Goal: Register for event/course: Register for event/course

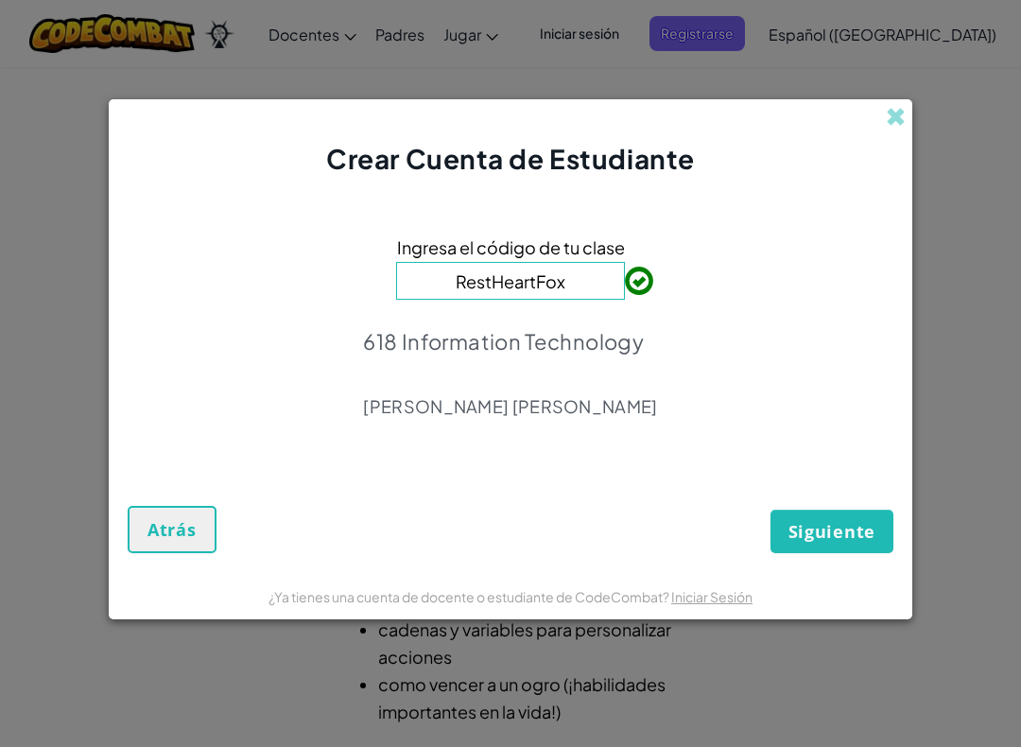
click at [855, 512] on button "Siguiente" at bounding box center [831, 530] width 123 height 43
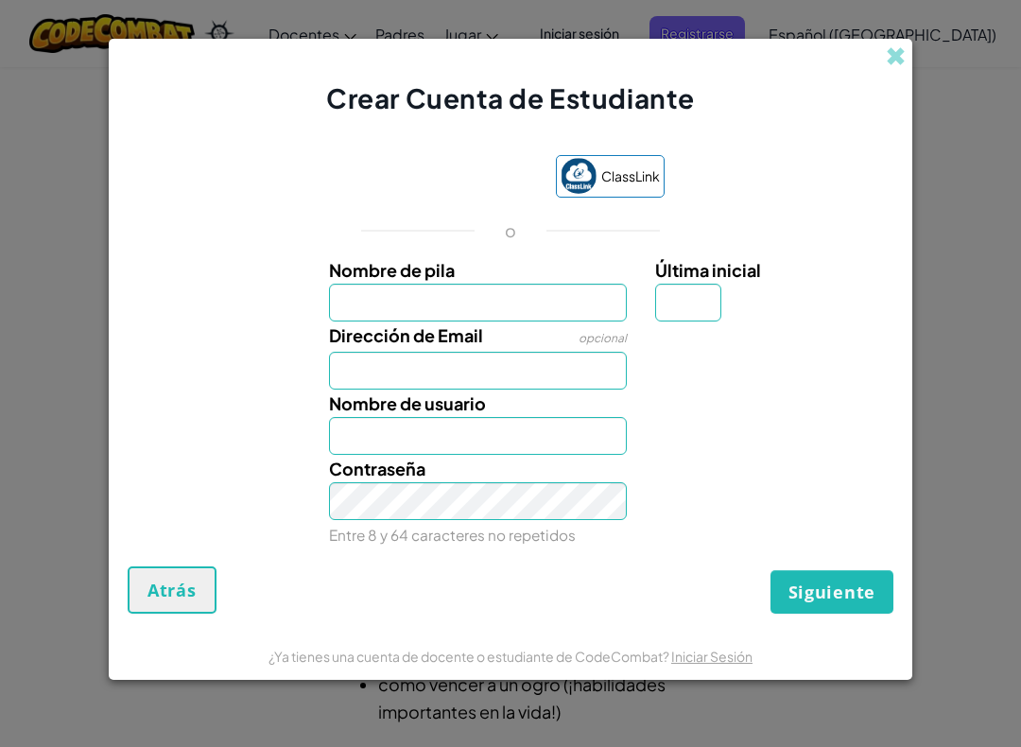
click at [549, 294] on input "Nombre de pila" at bounding box center [478, 303] width 299 height 38
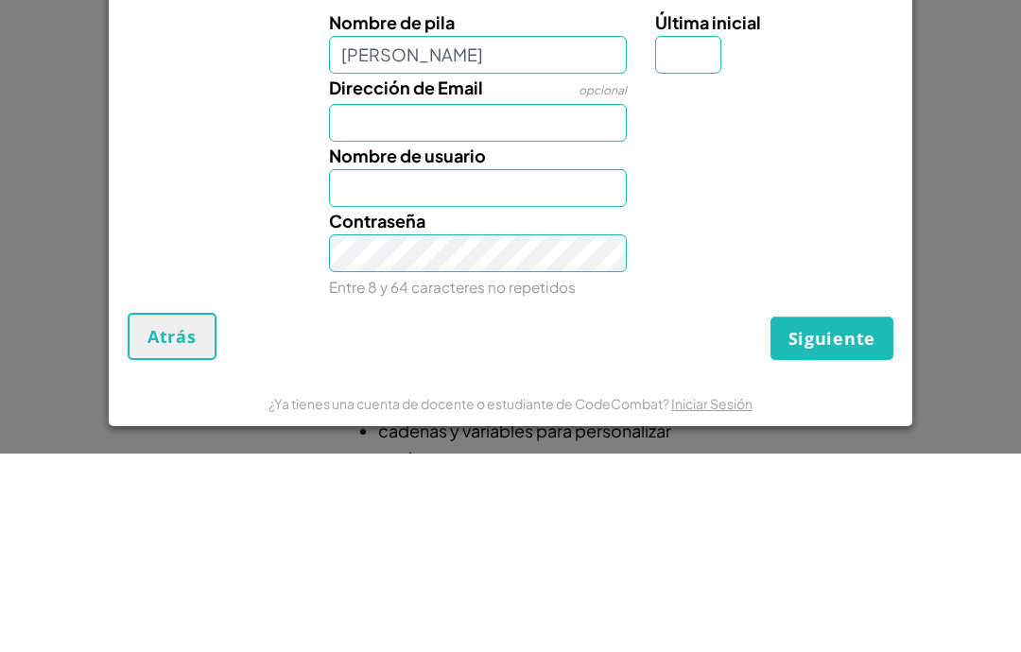
type input "[PERSON_NAME]"
click at [537, 302] on input "Dirección de Email" at bounding box center [478, 321] width 299 height 38
type input "[PERSON_NAME]"
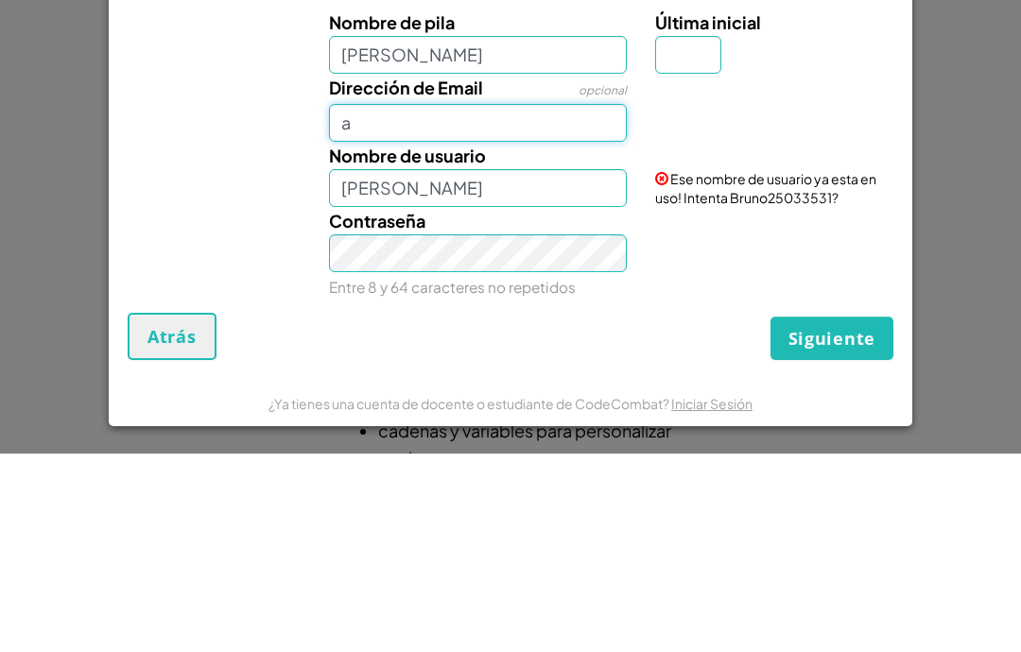
type input "[EMAIL_ADDRESS][DOMAIN_NAME]"
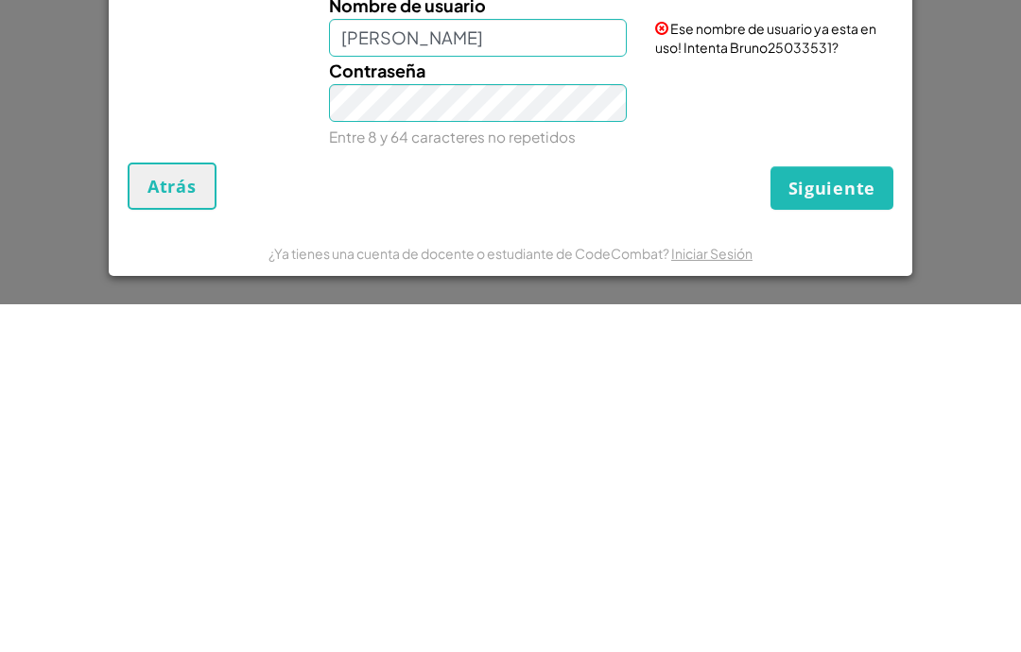
scroll to position [546, 0]
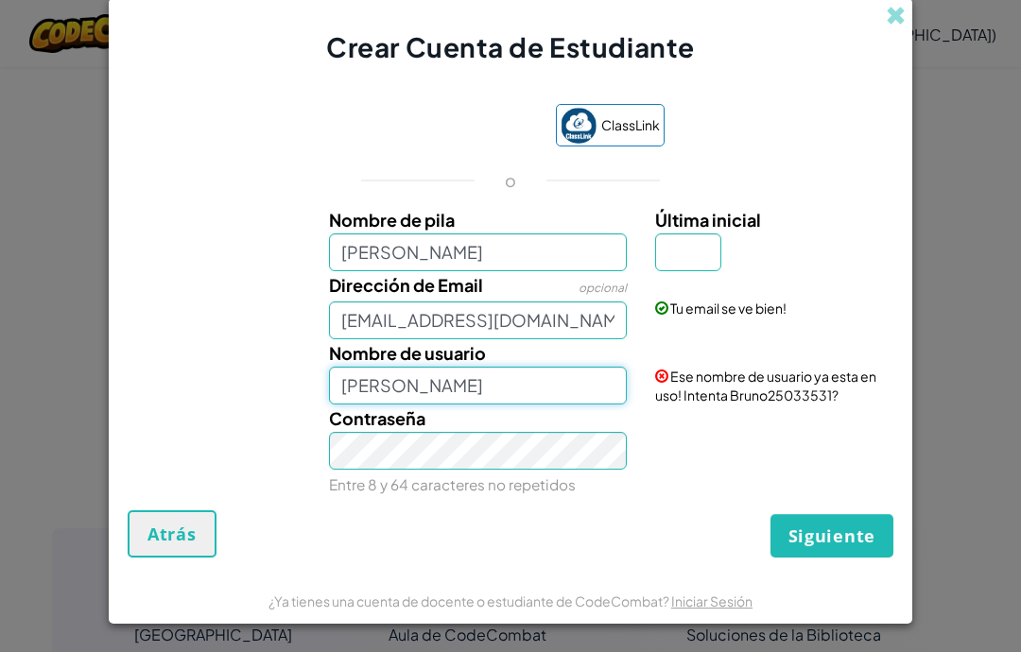
click at [558, 387] on input "[PERSON_NAME]" at bounding box center [478, 386] width 299 height 38
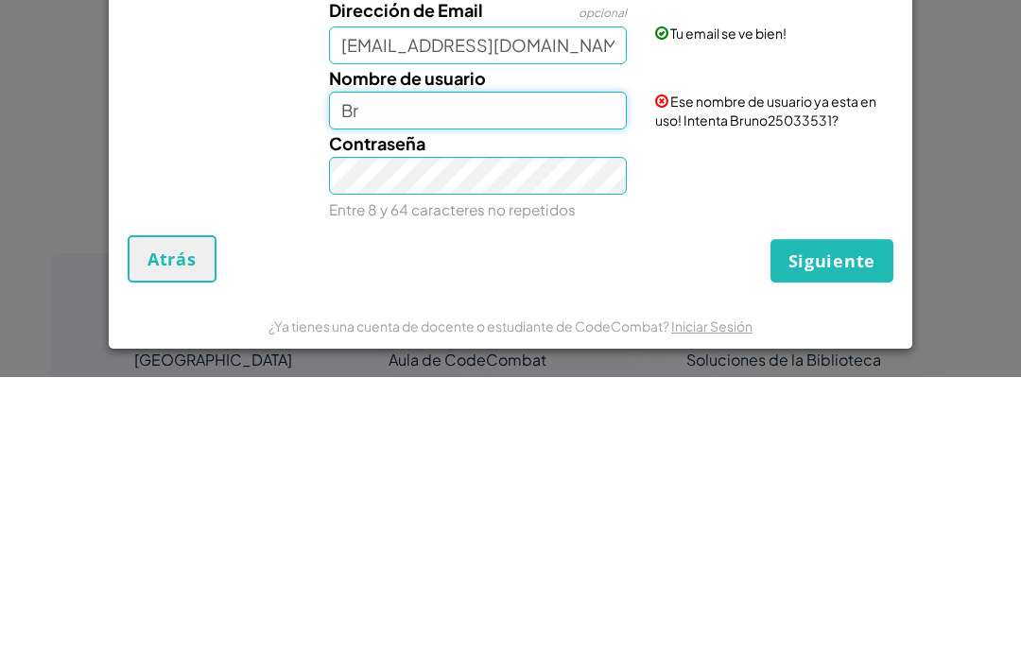
type input "B"
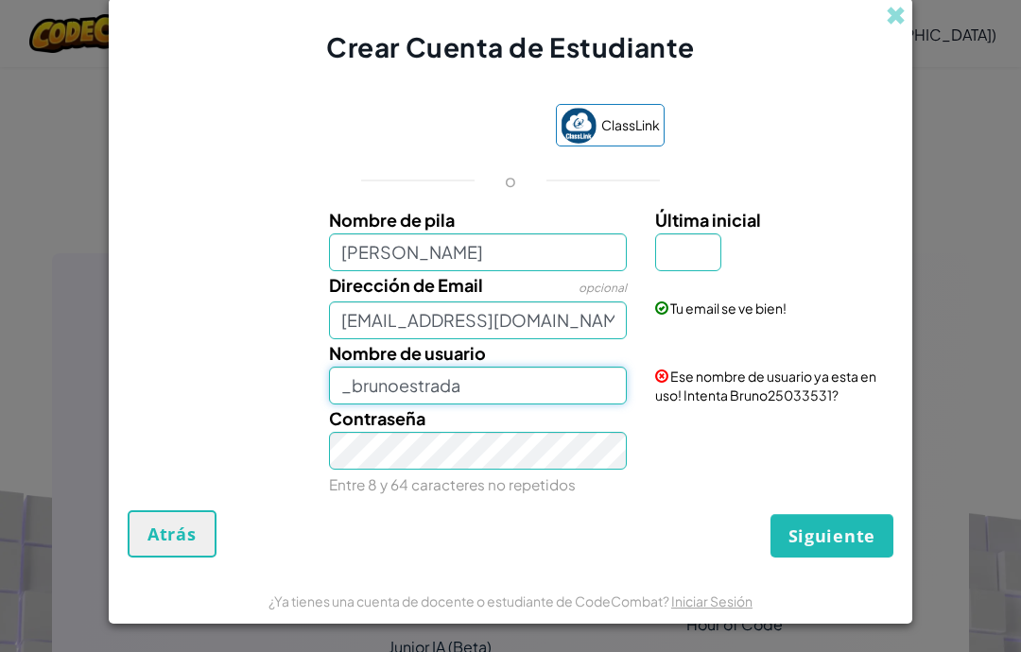
click at [572, 381] on input "_brunoestrada" at bounding box center [478, 386] width 299 height 38
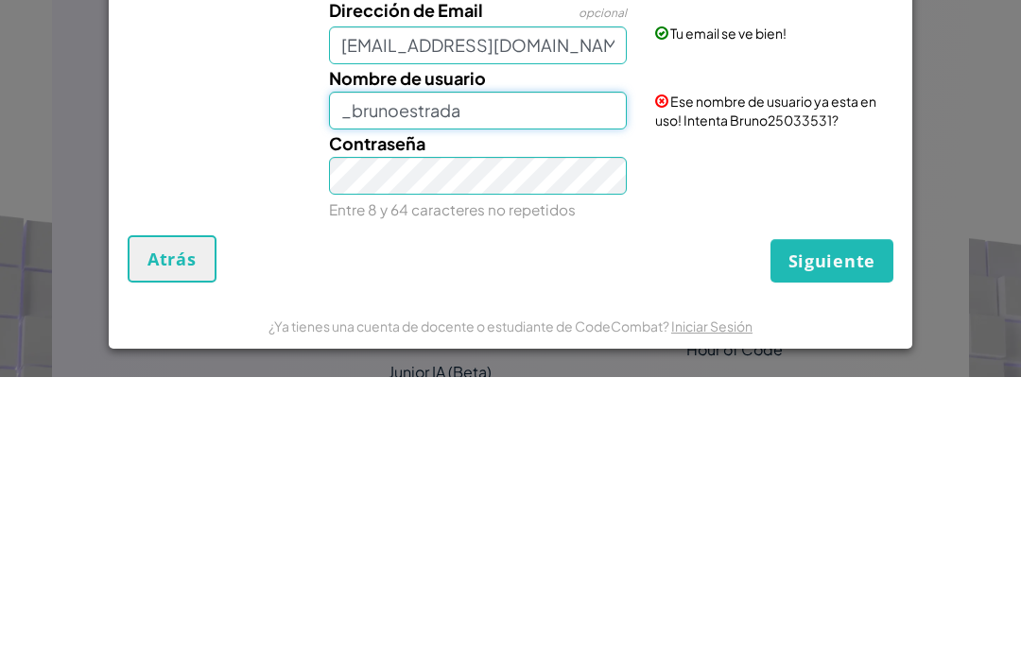
click at [435, 367] on input "_brunoestrada" at bounding box center [478, 386] width 299 height 38
click at [434, 367] on input "_brunoestrada" at bounding box center [478, 386] width 299 height 38
type input "_"
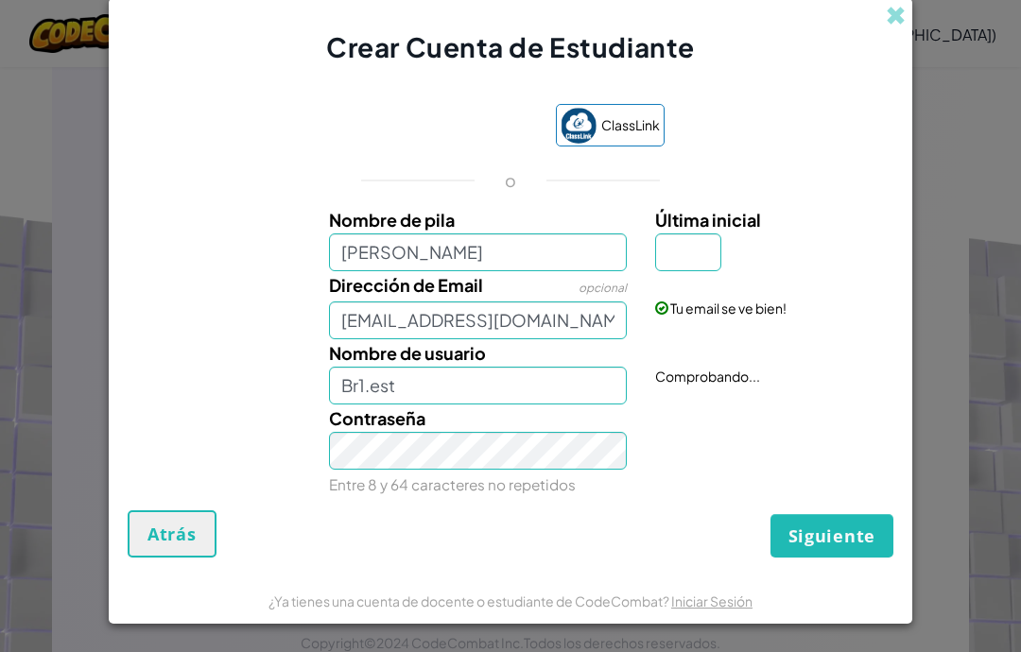
click at [790, 383] on div "Nombre de usuario Br1.est Comprobando..." at bounding box center [510, 371] width 784 height 65
click at [361, 386] on input "Br1.est" at bounding box center [478, 386] width 299 height 38
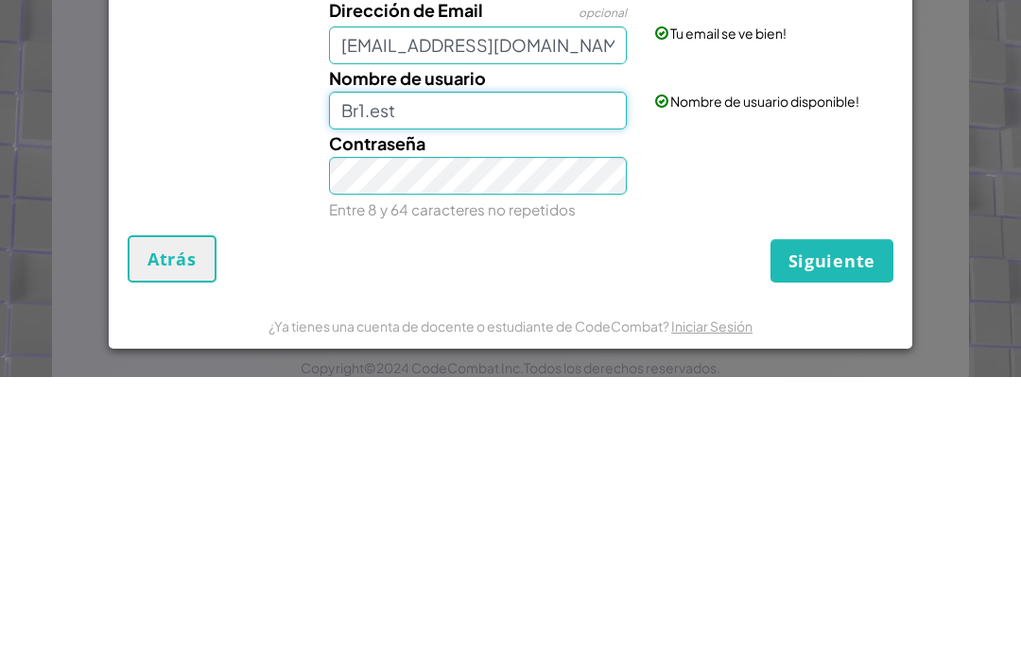
click at [354, 367] on input "Br1.est" at bounding box center [478, 386] width 299 height 38
click at [350, 367] on input "Br1.est" at bounding box center [478, 386] width 299 height 38
type input "B"
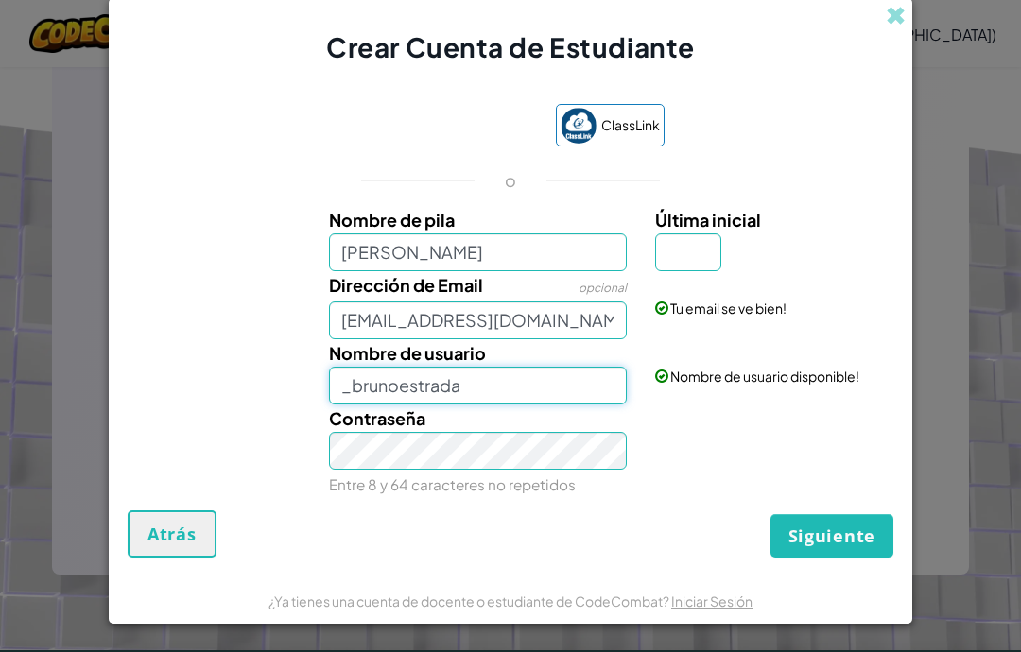
type input "_brunoestrada"
click at [710, 257] on input "Última inicial" at bounding box center [688, 252] width 66 height 38
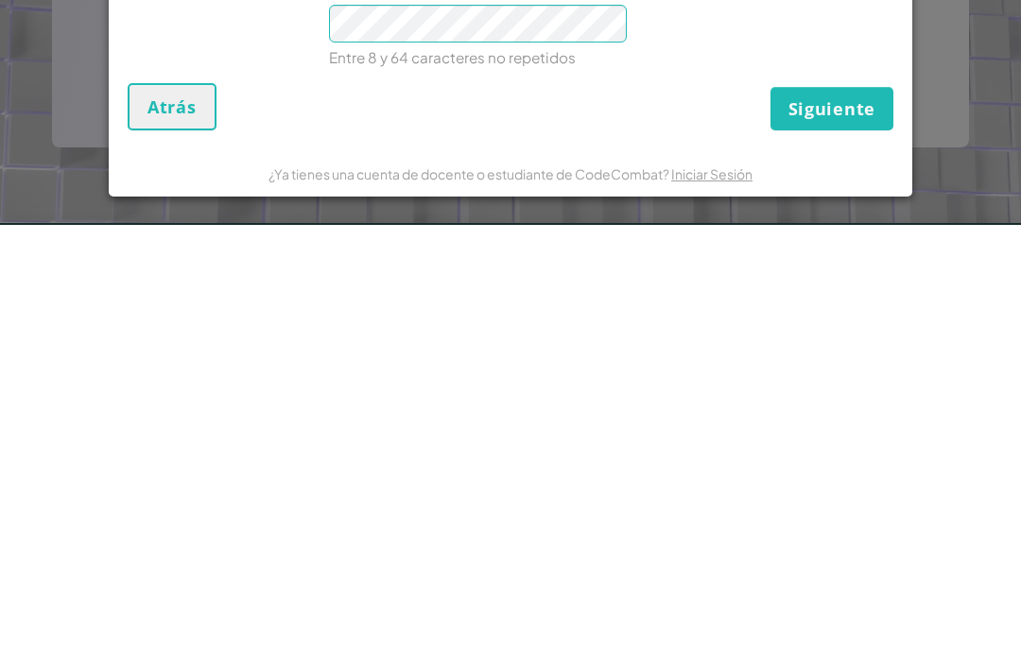
type input "E"
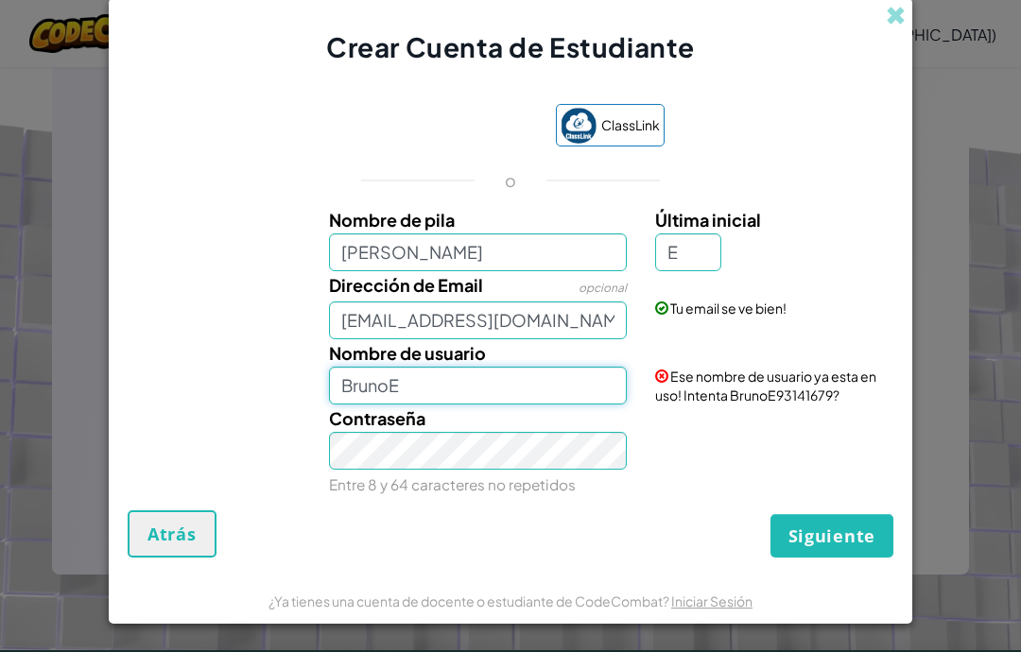
click at [553, 367] on input "BrunoE" at bounding box center [478, 386] width 299 height 38
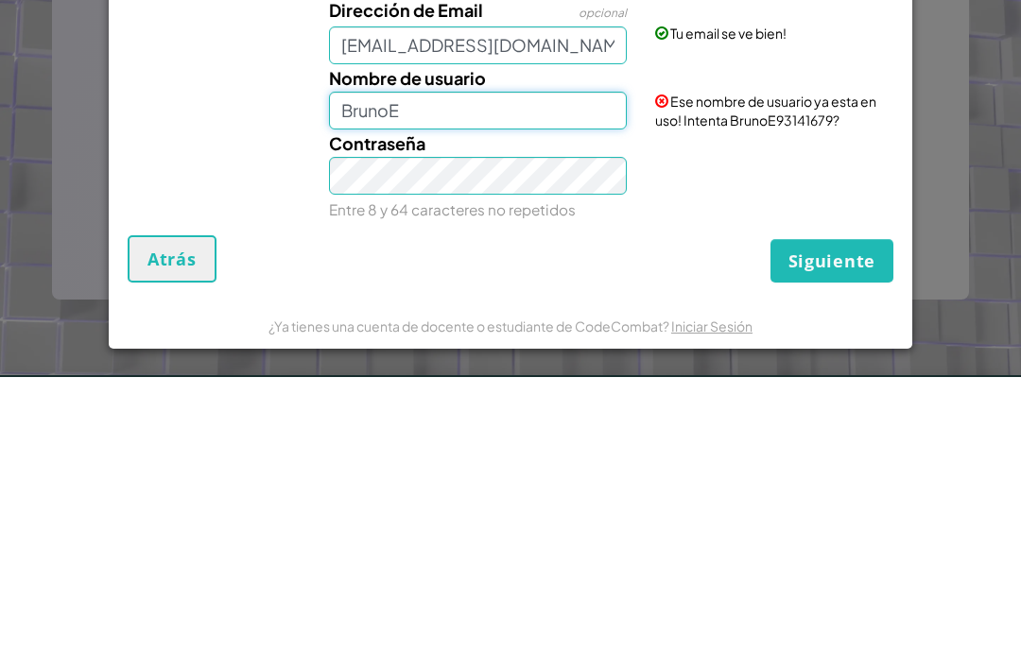
click at [562, 367] on input "BrunoE" at bounding box center [478, 386] width 299 height 38
type input "B"
type input "_brunoestrada"
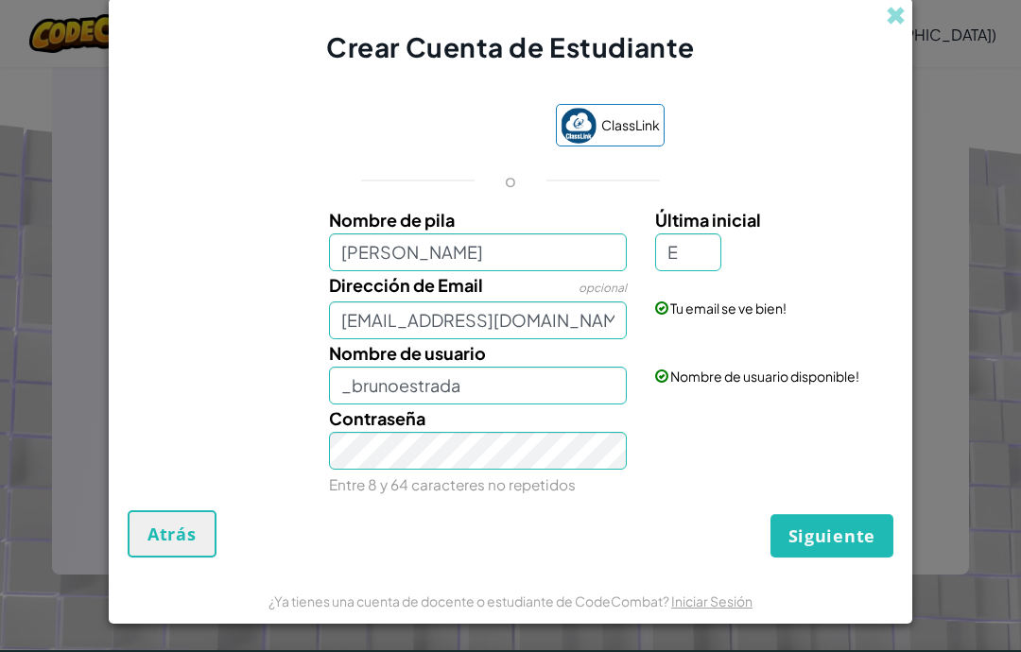
click at [838, 543] on span "Siguiente" at bounding box center [831, 536] width 87 height 23
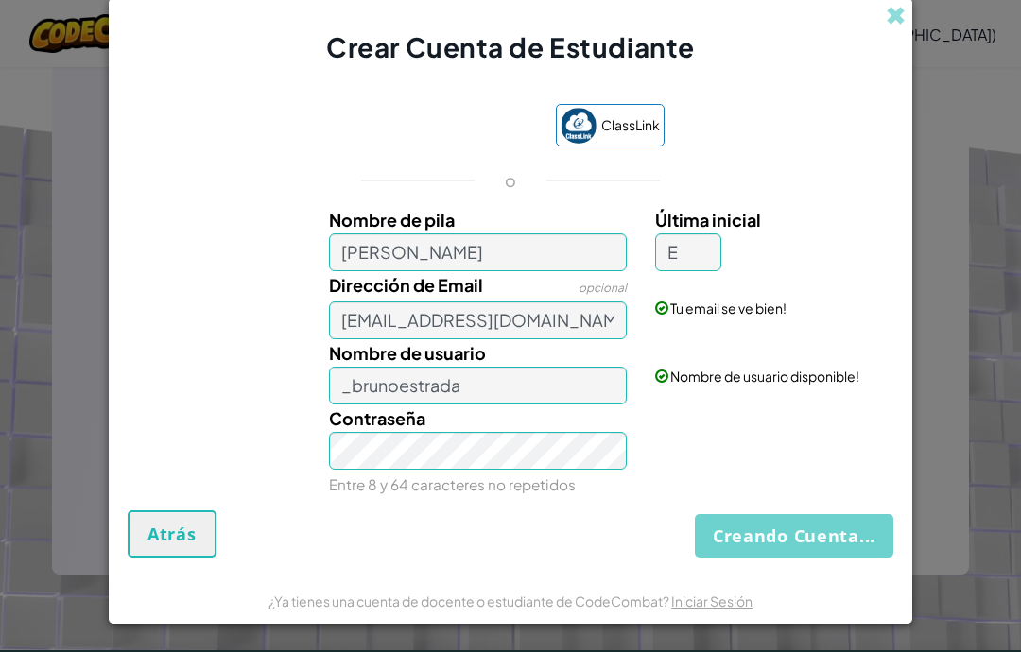
scroll to position [0, 0]
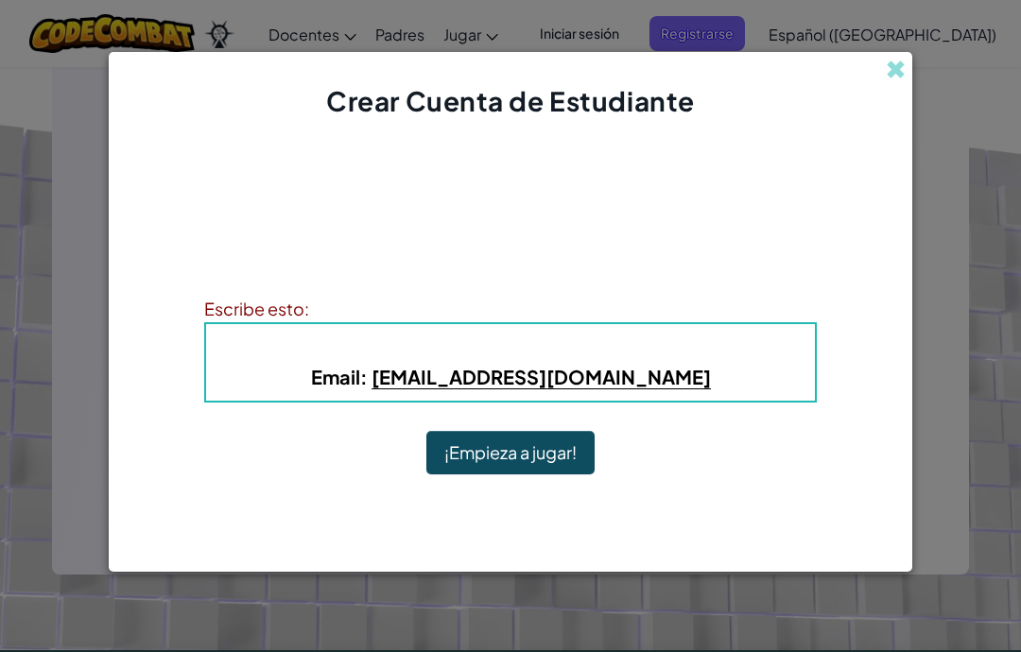
click at [535, 464] on button "¡Empieza a jugar!" at bounding box center [510, 452] width 168 height 43
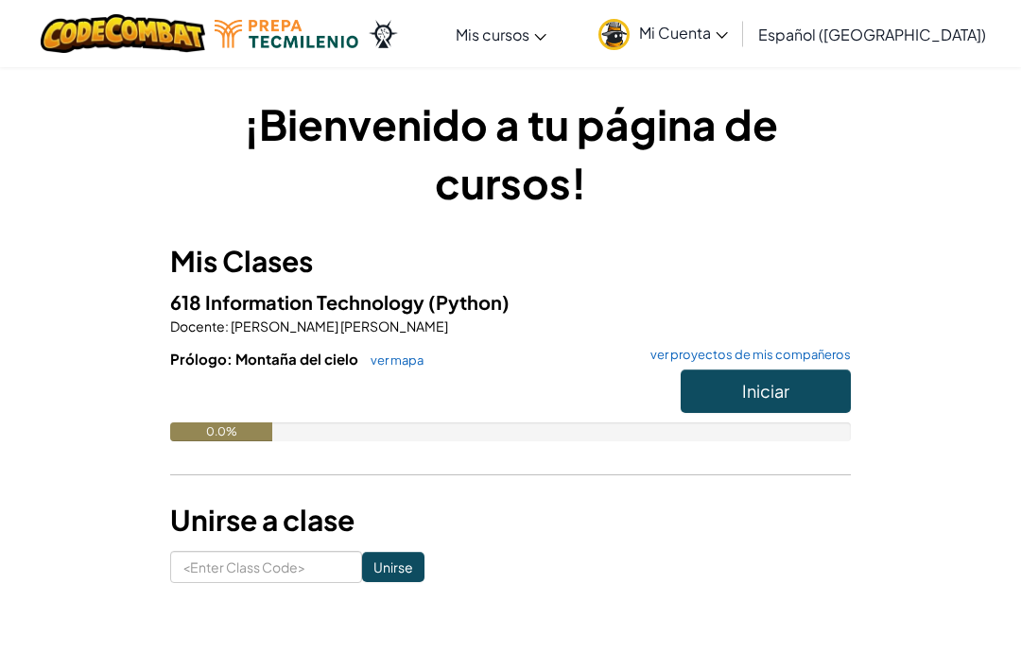
click at [792, 392] on button "Iniciar" at bounding box center [766, 391] width 170 height 43
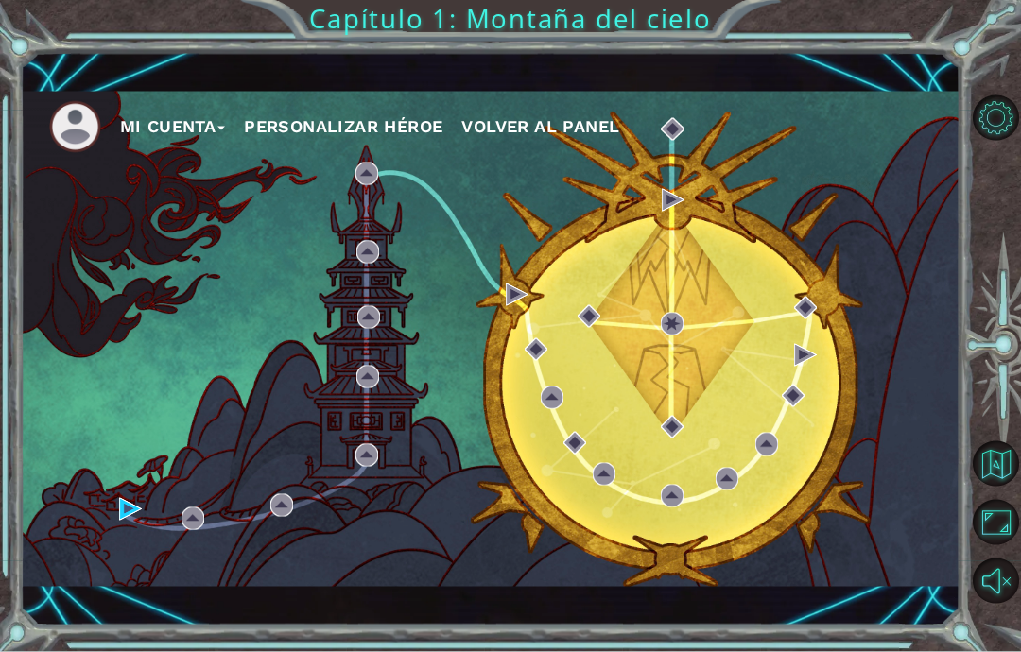
click at [115, 491] on div "Mi Cuenta Personalizar héroe Volver al panel" at bounding box center [490, 339] width 939 height 495
click at [133, 508] on img at bounding box center [130, 509] width 23 height 23
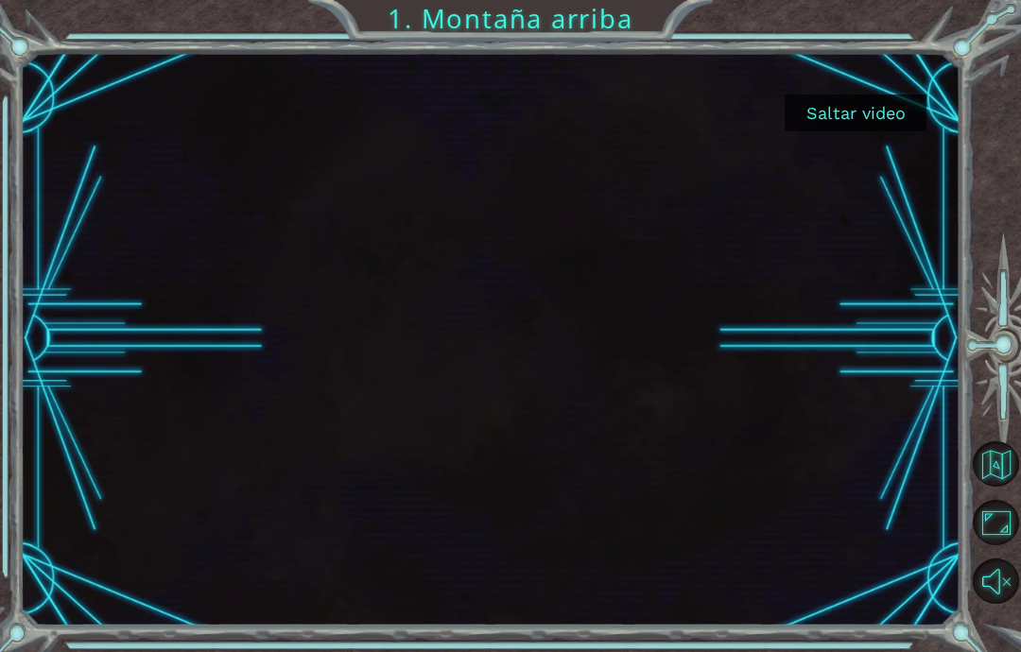
click at [1013, 108] on div at bounding box center [997, 350] width 46 height 522
click at [888, 110] on button "Saltar video" at bounding box center [855, 113] width 142 height 37
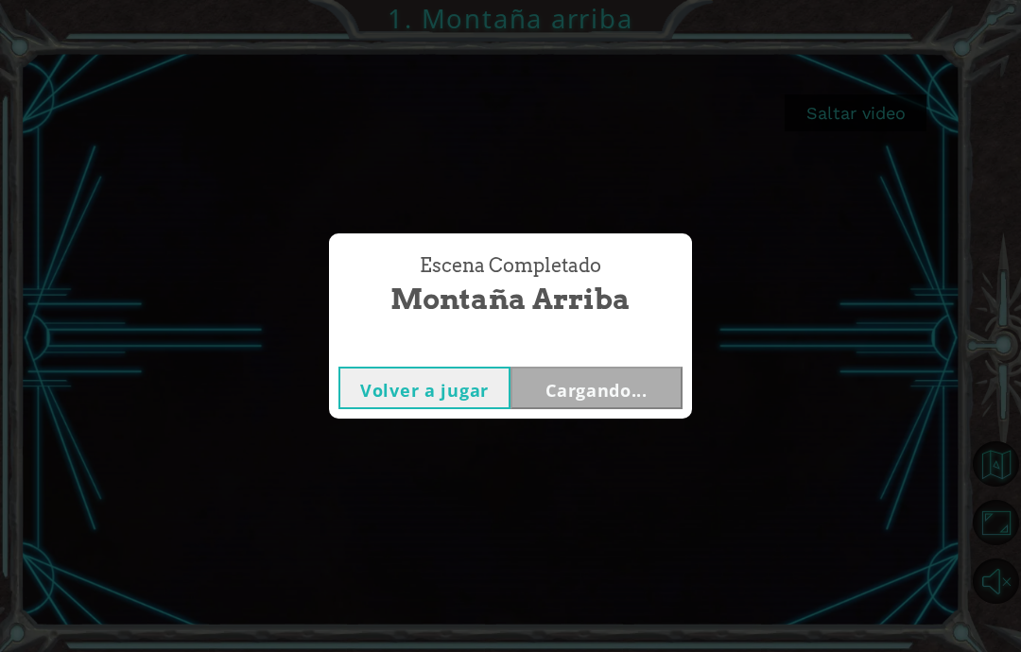
click at [841, 123] on div "Escena Completado Montaña arriba Volver a jugar Cargando..." at bounding box center [510, 326] width 1021 height 652
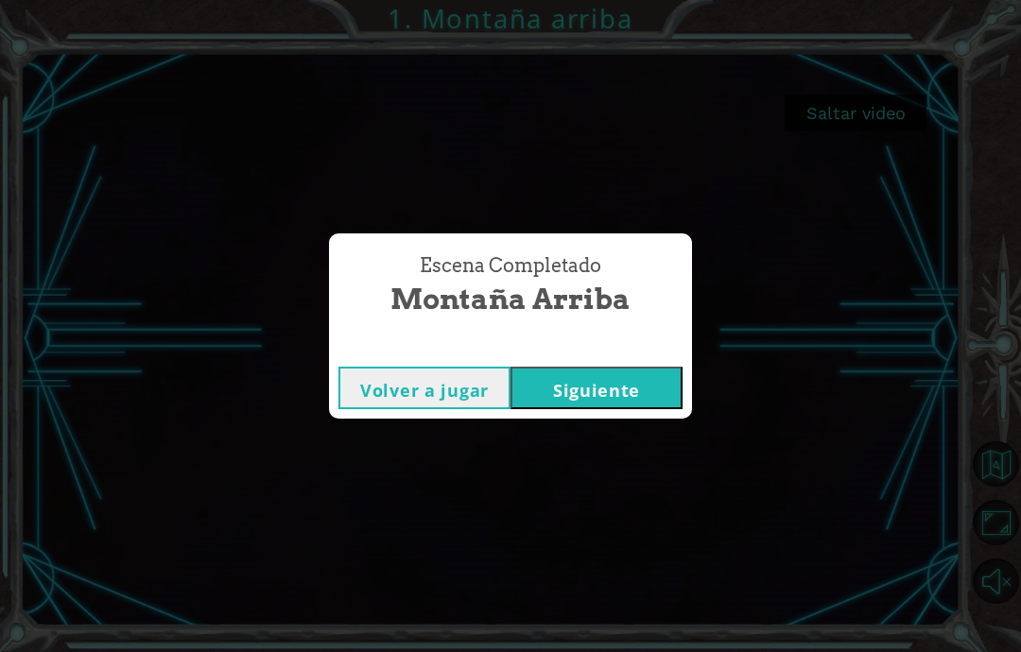
click at [626, 388] on button "Siguiente" at bounding box center [596, 388] width 172 height 43
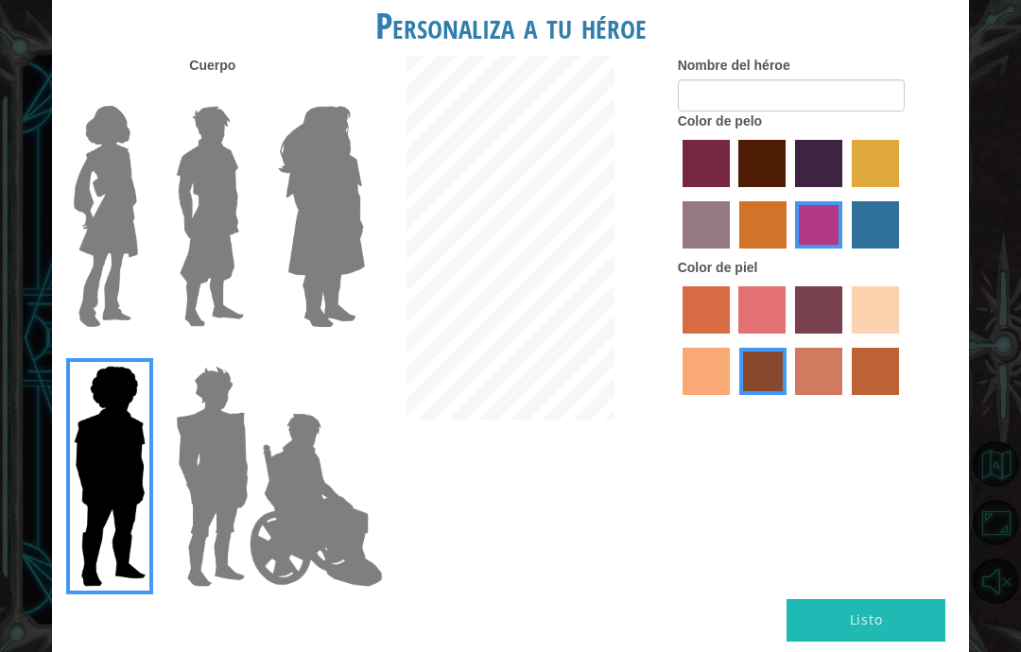
click at [59, 45] on h1 "Personaliza a tu héroe" at bounding box center [510, 26] width 917 height 40
click at [94, 157] on img at bounding box center [105, 216] width 79 height 236
click at [140, 94] on input "Hero Connie" at bounding box center [140, 94] width 0 height 0
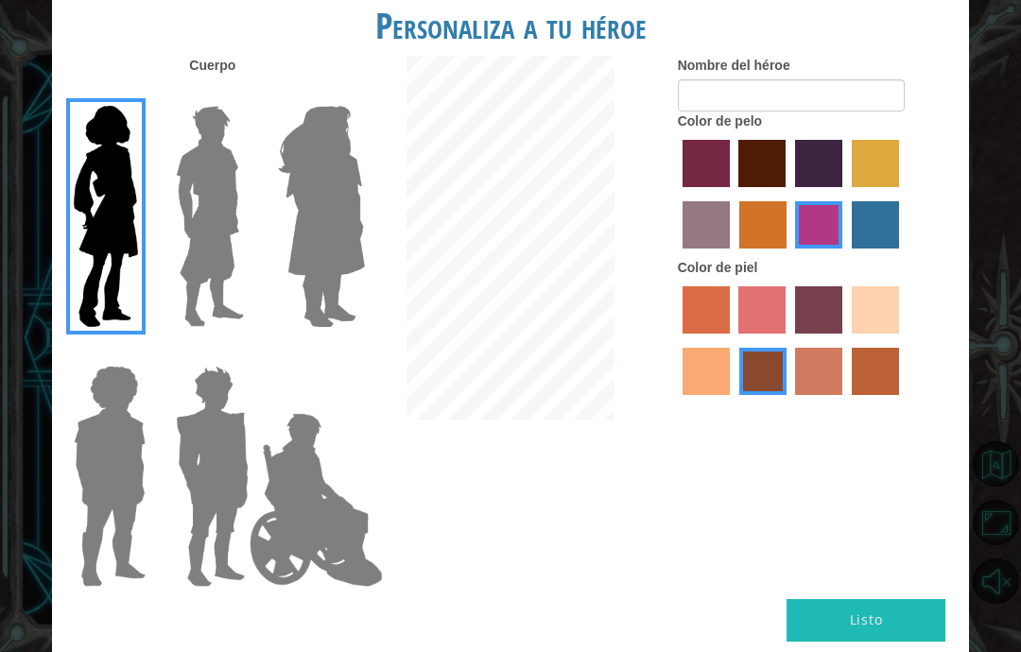
click at [124, 411] on img at bounding box center [109, 476] width 87 height 236
click at [140, 353] on input "Hero Steven" at bounding box center [140, 353] width 0 height 0
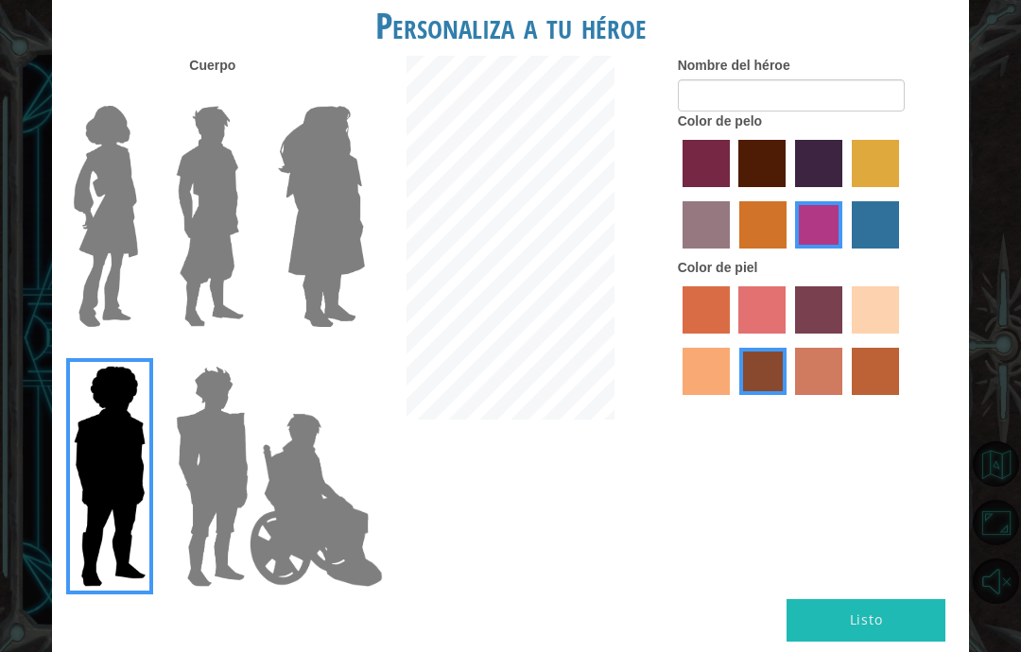
click at [201, 250] on img at bounding box center [210, 216] width 84 height 236
click at [242, 94] on input "Hero Lars" at bounding box center [242, 94] width 0 height 0
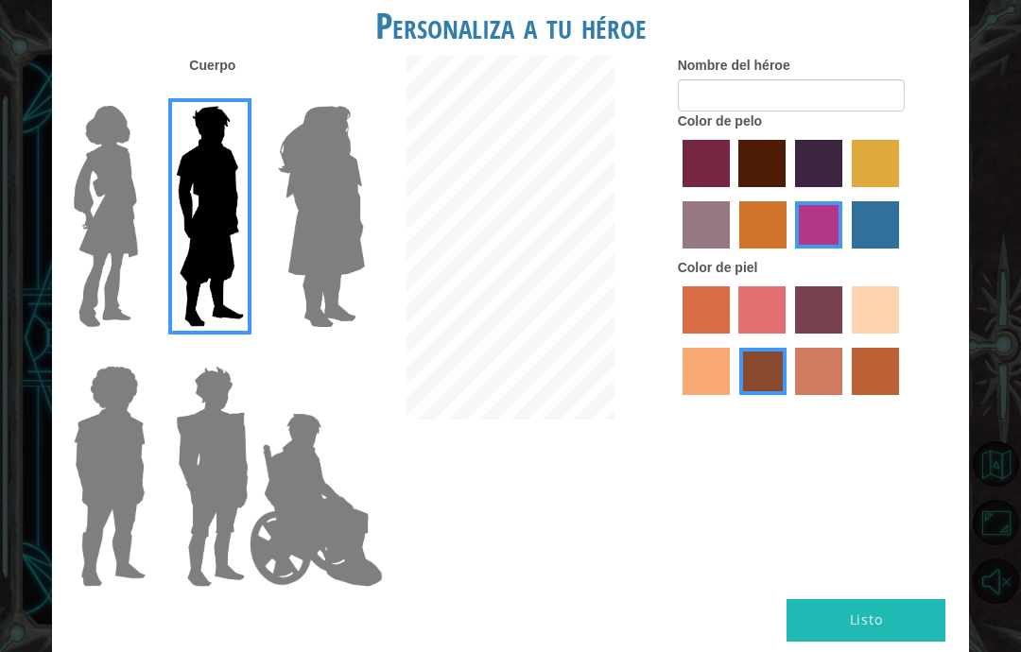
click at [316, 224] on img at bounding box center [321, 216] width 103 height 236
click at [343, 94] on input "Hero Amethyst" at bounding box center [343, 94] width 0 height 0
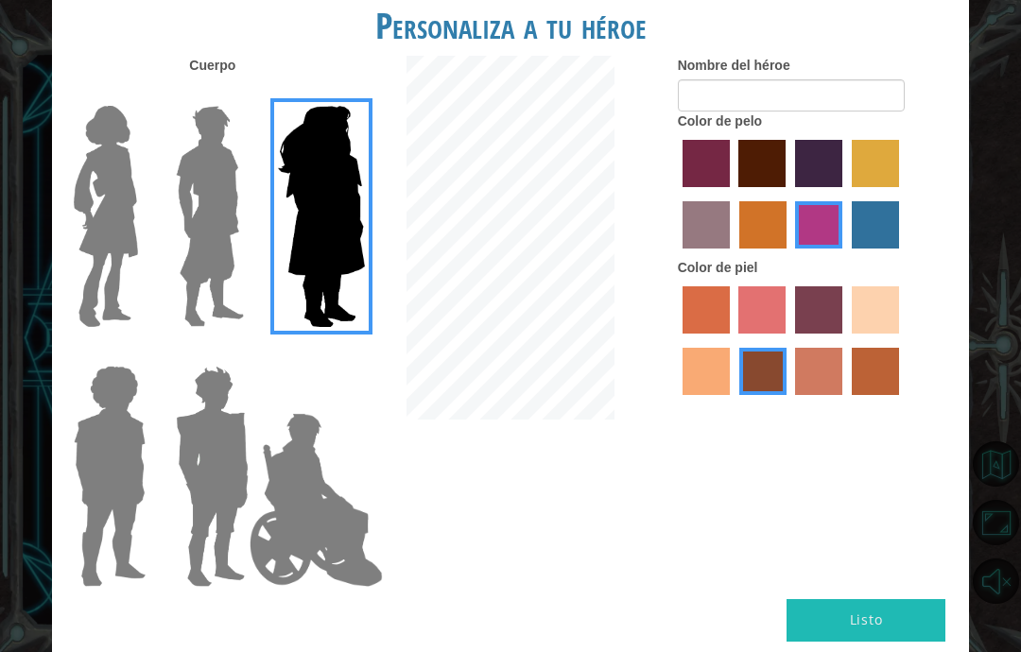
click at [93, 495] on img at bounding box center [109, 476] width 87 height 236
click at [140, 353] on input "Hero Steven" at bounding box center [140, 353] width 0 height 0
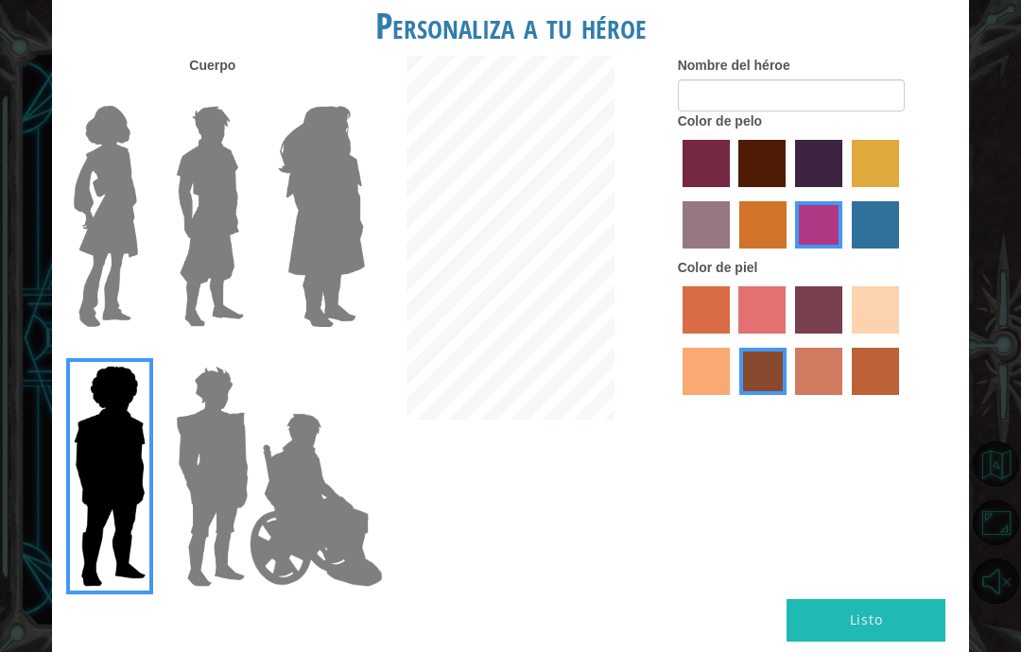
click at [207, 235] on img at bounding box center [210, 216] width 84 height 236
click at [242, 94] on input "Hero Lars" at bounding box center [242, 94] width 0 height 0
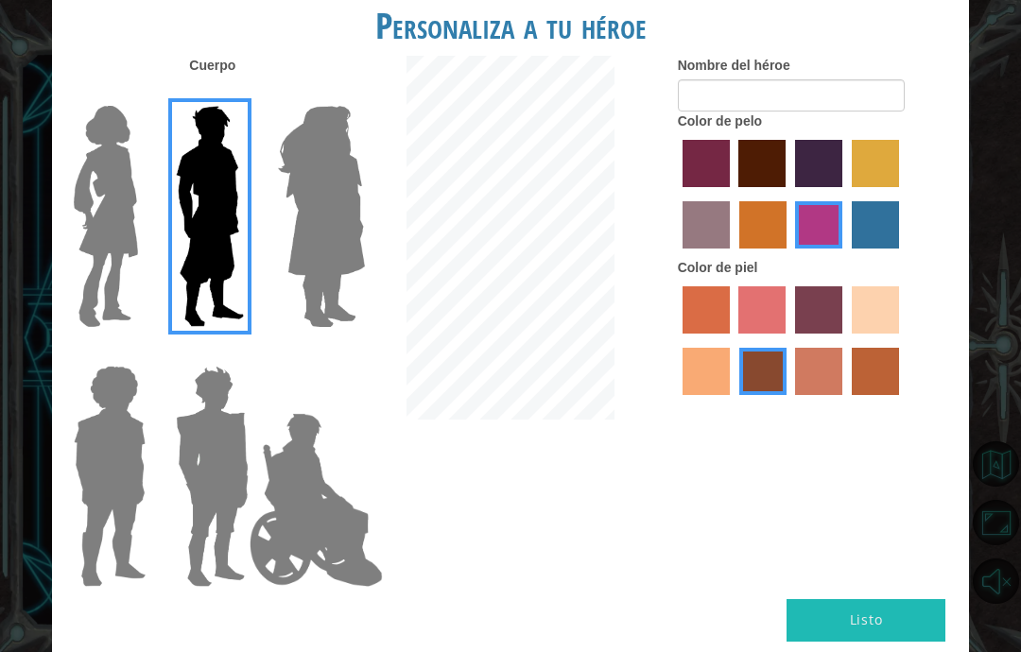
click at [102, 434] on img at bounding box center [109, 476] width 87 height 236
click at [140, 353] on input "Hero Steven" at bounding box center [140, 353] width 0 height 0
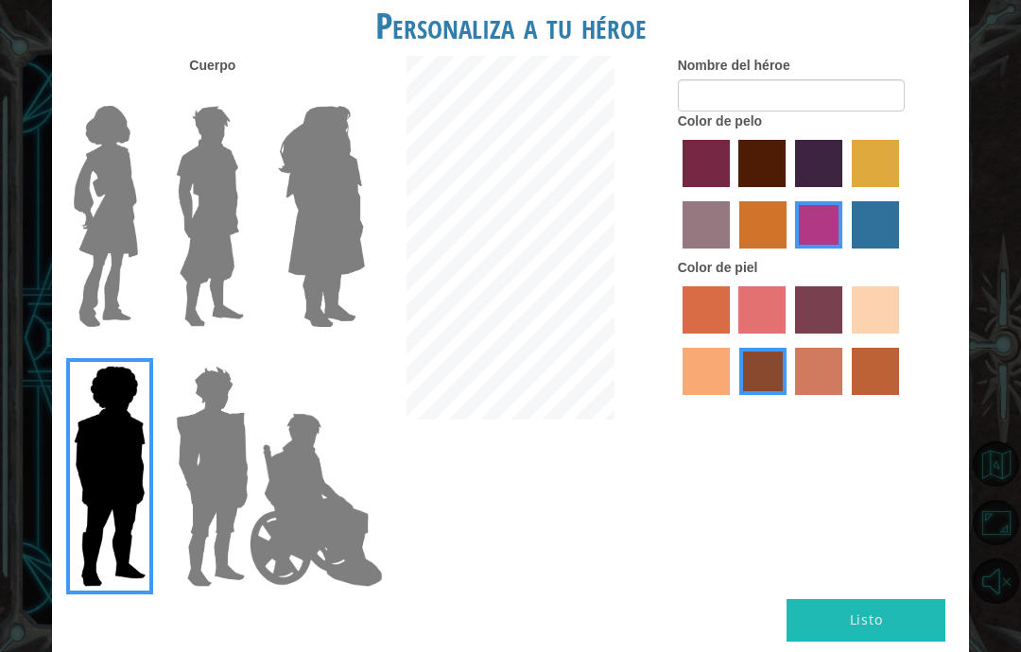
click at [213, 249] on img at bounding box center [210, 216] width 84 height 236
click at [242, 94] on input "Hero Lars" at bounding box center [242, 94] width 0 height 0
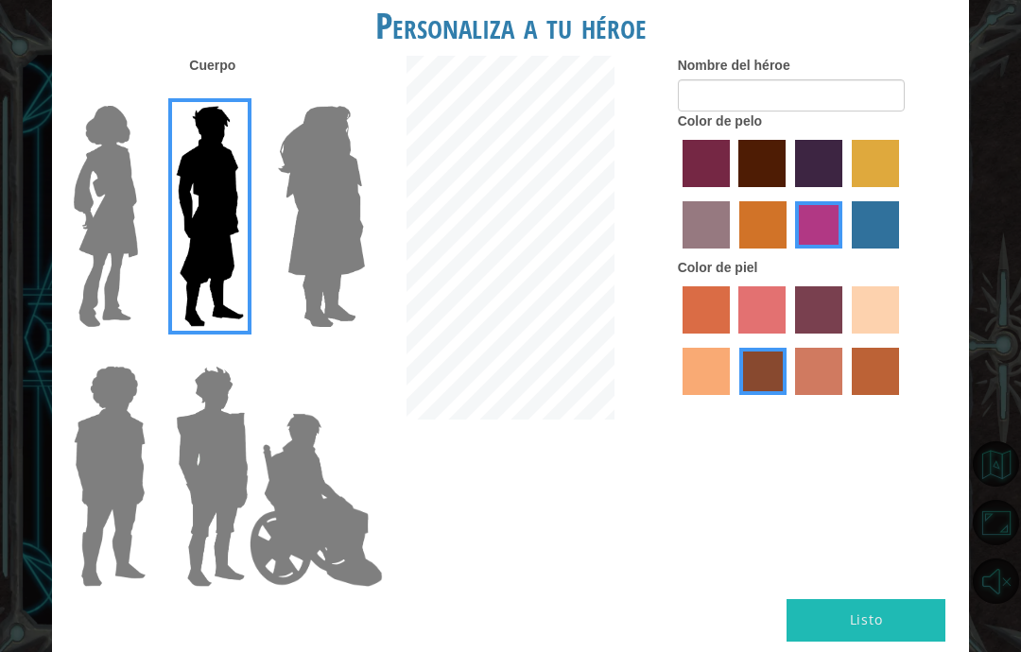
click at [132, 514] on img at bounding box center [109, 476] width 87 height 236
click at [140, 353] on input "Hero Steven" at bounding box center [140, 353] width 0 height 0
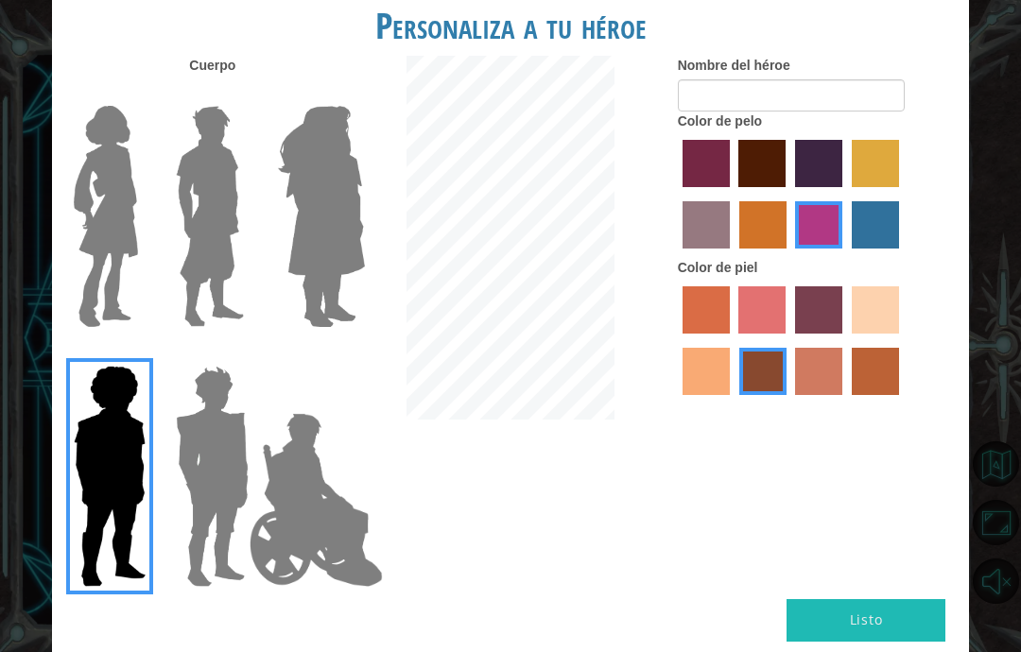
click at [714, 186] on label "paprika hair color" at bounding box center [705, 163] width 47 height 47
click at [676, 194] on input "paprika hair color" at bounding box center [676, 194] width 0 height 0
radio input "true"
click at [785, 187] on label "maroon hair color" at bounding box center [761, 163] width 47 height 47
click at [732, 194] on input "maroon hair color" at bounding box center [732, 194] width 0 height 0
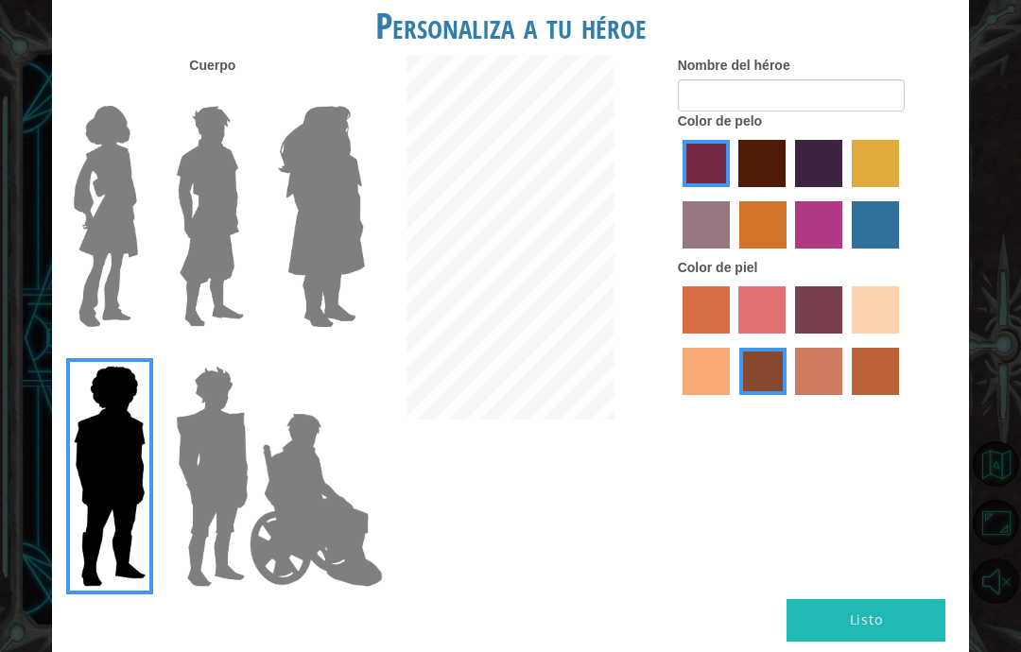
radio input "true"
click at [786, 249] on label "gold drop hair color" at bounding box center [762, 224] width 47 height 47
click at [732, 255] on input "gold drop hair color" at bounding box center [732, 255] width 0 height 0
radio input "true"
click at [842, 245] on label "medium red violet hair color" at bounding box center [818, 224] width 47 height 47
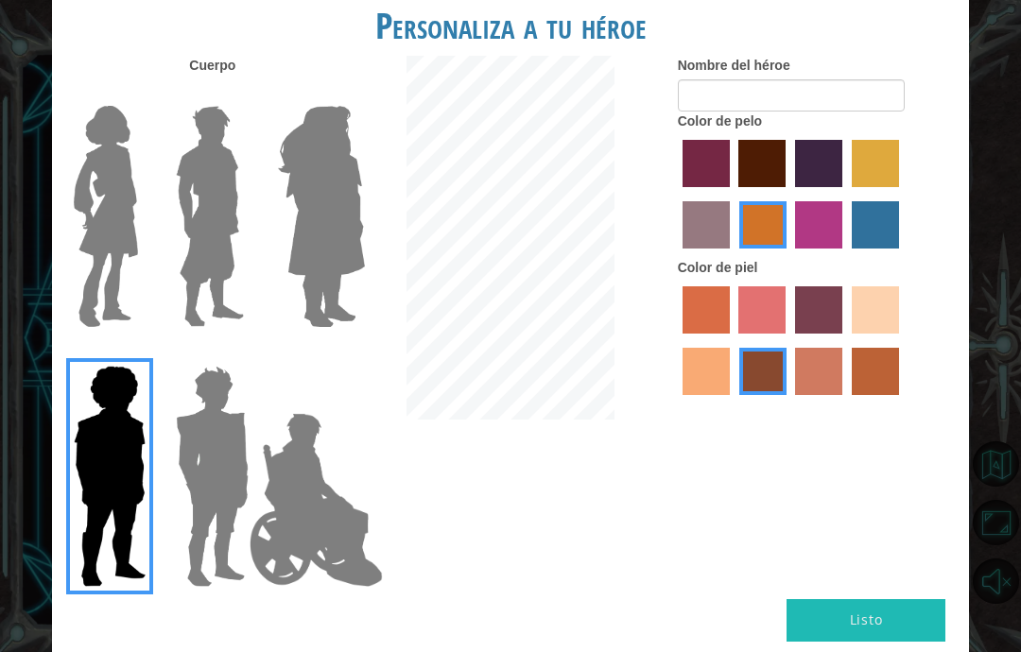
click at [789, 255] on input "medium red violet hair color" at bounding box center [789, 255] width 0 height 0
radio input "true"
click at [842, 183] on label "hot purple hair color" at bounding box center [818, 163] width 47 height 47
click at [788, 194] on input "hot purple hair color" at bounding box center [788, 194] width 0 height 0
radio input "true"
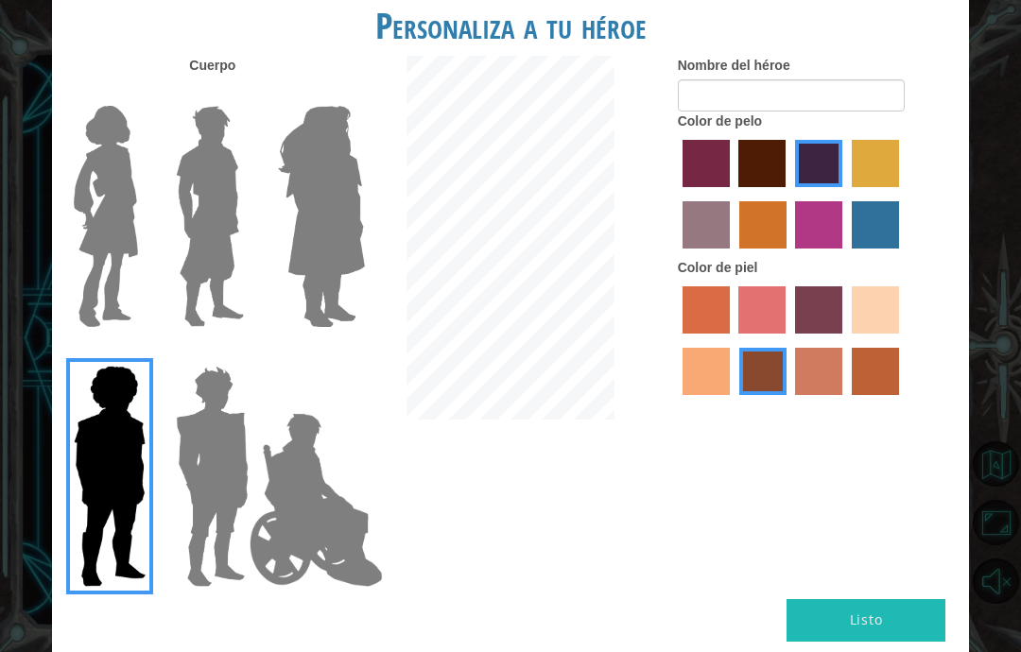
click at [729, 187] on label "paprika hair color" at bounding box center [705, 163] width 47 height 47
click at [676, 194] on input "paprika hair color" at bounding box center [676, 194] width 0 height 0
radio input "true"
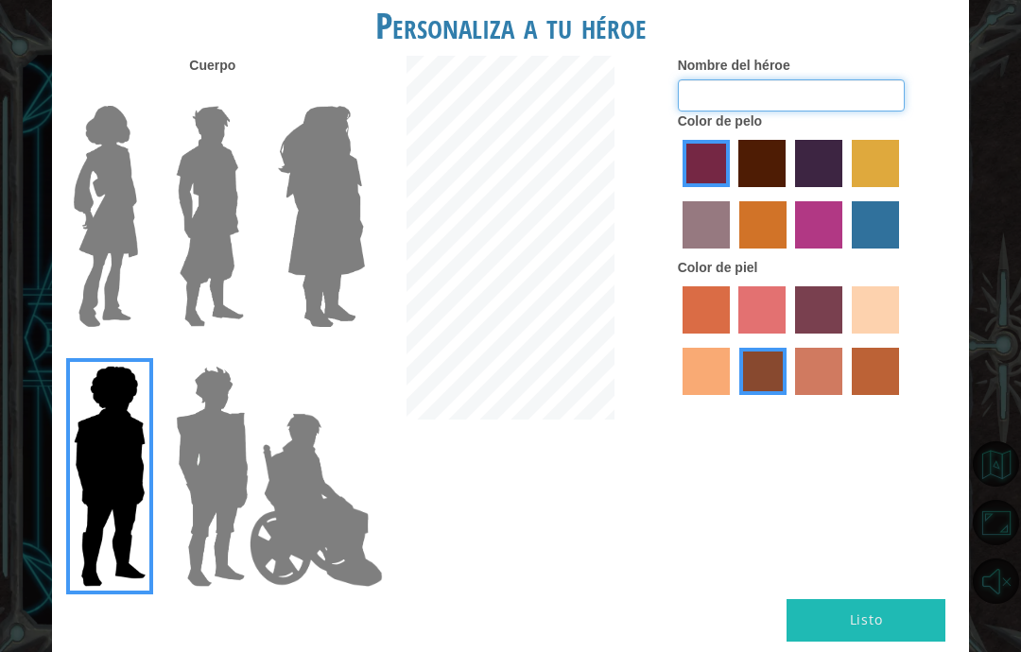
click at [851, 112] on input "Nombre del héroe" at bounding box center [791, 95] width 227 height 32
type input "[PERSON_NAME]"
click at [730, 334] on label "sorbus skin color" at bounding box center [705, 309] width 47 height 47
click at [676, 340] on input "sorbus skin color" at bounding box center [676, 340] width 0 height 0
radio input "true"
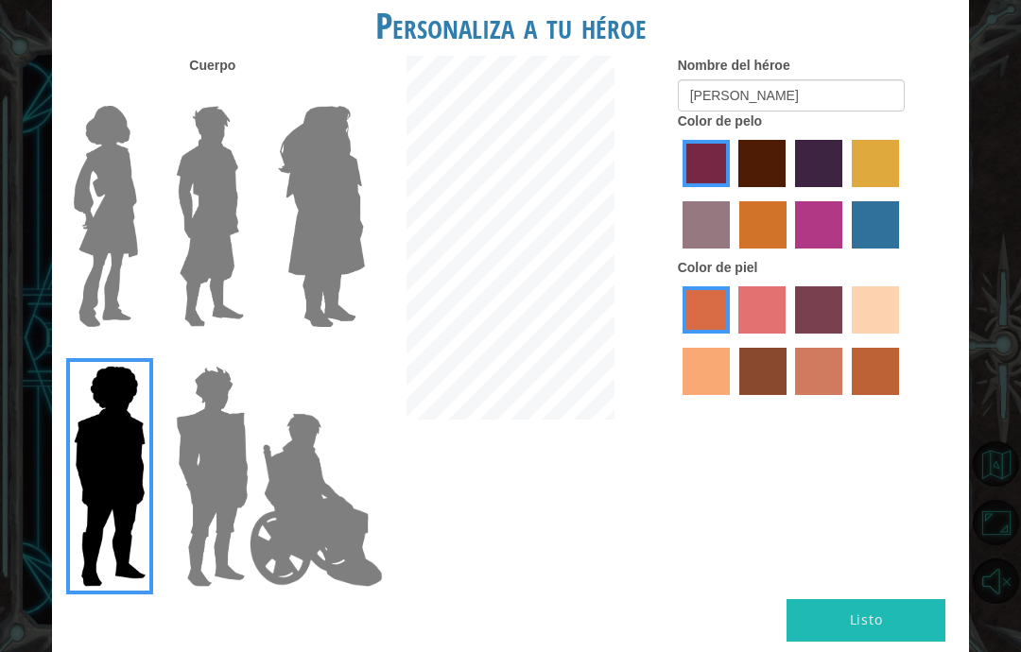
click at [852, 395] on label "smoke tree skin color" at bounding box center [875, 371] width 47 height 47
click at [845, 402] on input "smoke tree skin color" at bounding box center [845, 402] width 0 height 0
radio input "true"
click at [842, 395] on label "burning sand skin color" at bounding box center [818, 371] width 47 height 47
click at [789, 402] on input "burning sand skin color" at bounding box center [789, 402] width 0 height 0
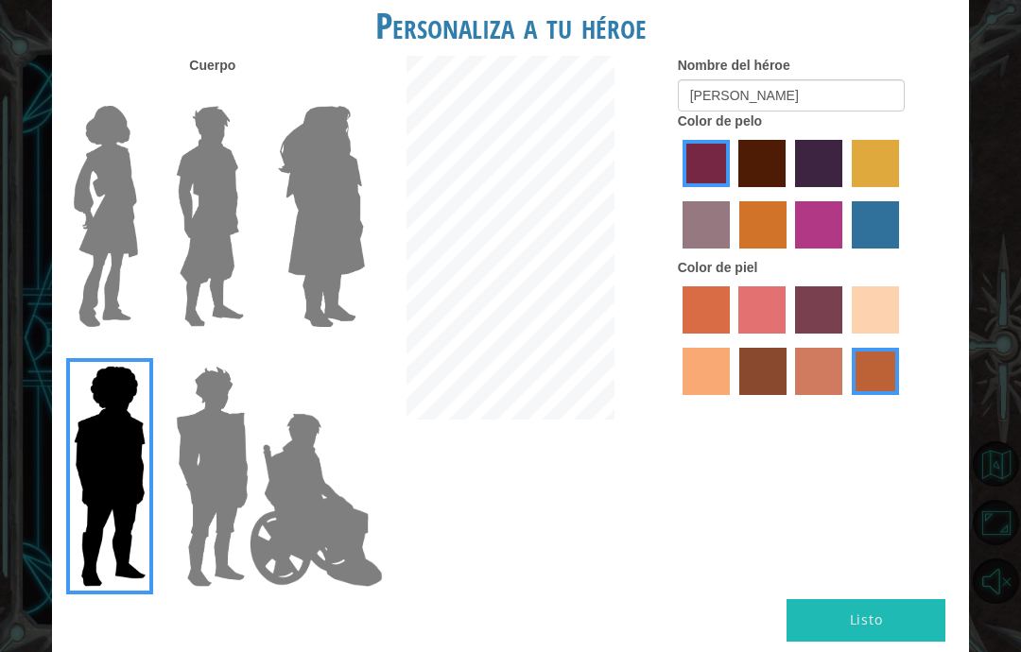
radio input "true"
click at [852, 334] on label "sandy beach skin color" at bounding box center [875, 309] width 47 height 47
click at [845, 340] on input "sandy beach skin color" at bounding box center [845, 340] width 0 height 0
radio input "true"
click at [730, 249] on label "bazaar hair color" at bounding box center [705, 224] width 47 height 47
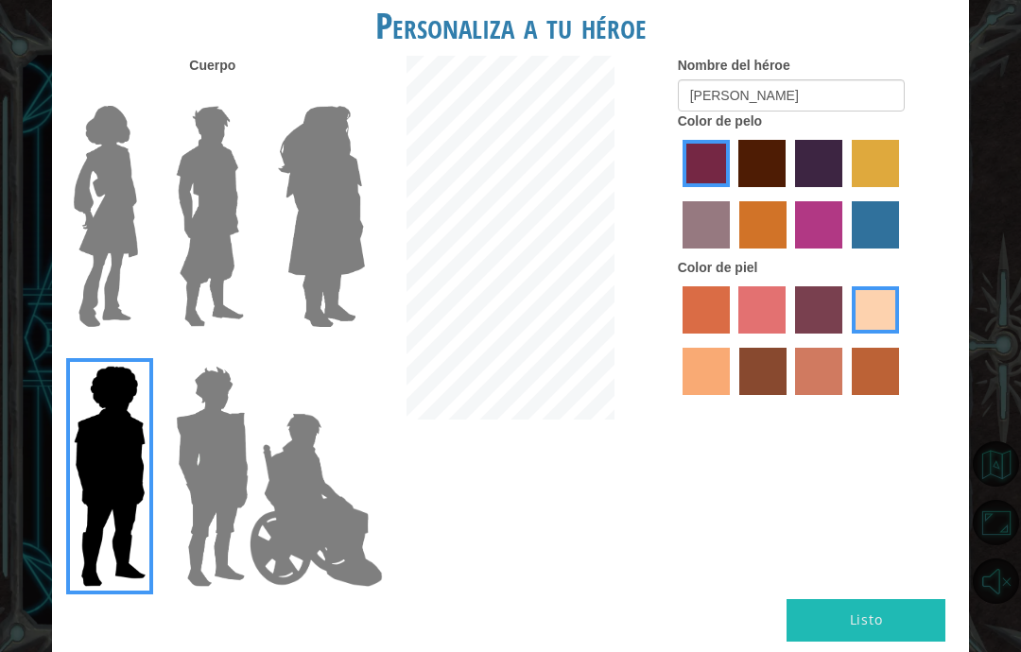
click at [902, 194] on input "bazaar hair color" at bounding box center [902, 194] width 0 height 0
radio input "true"
click at [730, 187] on label "paprika hair color" at bounding box center [705, 163] width 47 height 47
click at [676, 194] on input "paprika hair color" at bounding box center [676, 194] width 0 height 0
radio input "true"
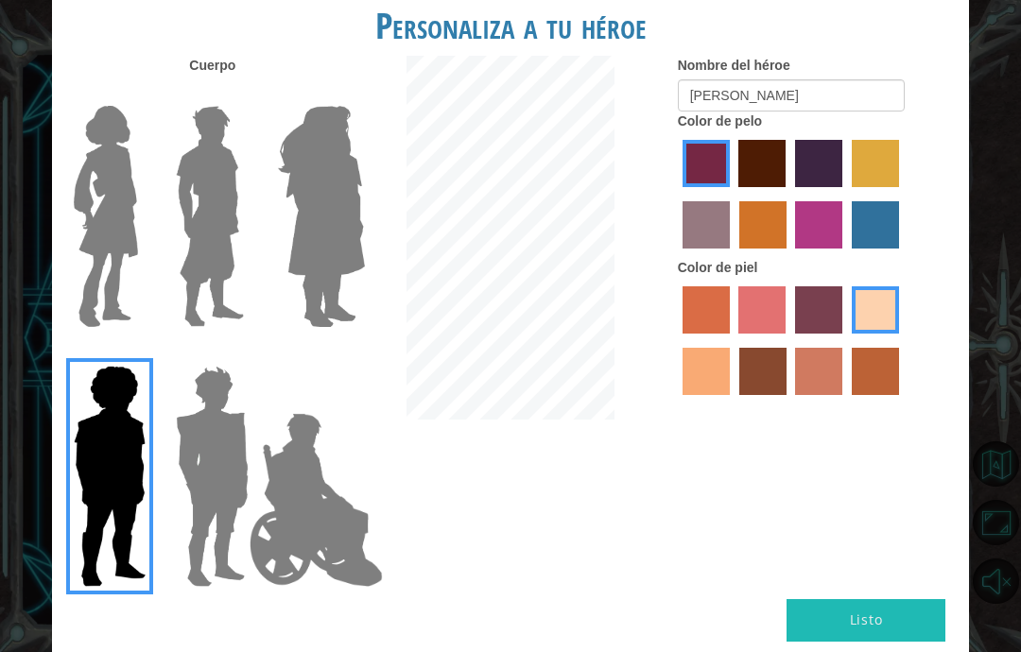
click at [852, 249] on label "lachmara hair color" at bounding box center [875, 224] width 47 height 47
click at [845, 255] on input "lachmara hair color" at bounding box center [845, 255] width 0 height 0
radio input "true"
click at [842, 249] on label "medium red violet hair color" at bounding box center [818, 224] width 47 height 47
click at [789, 255] on input "medium red violet hair color" at bounding box center [789, 255] width 0 height 0
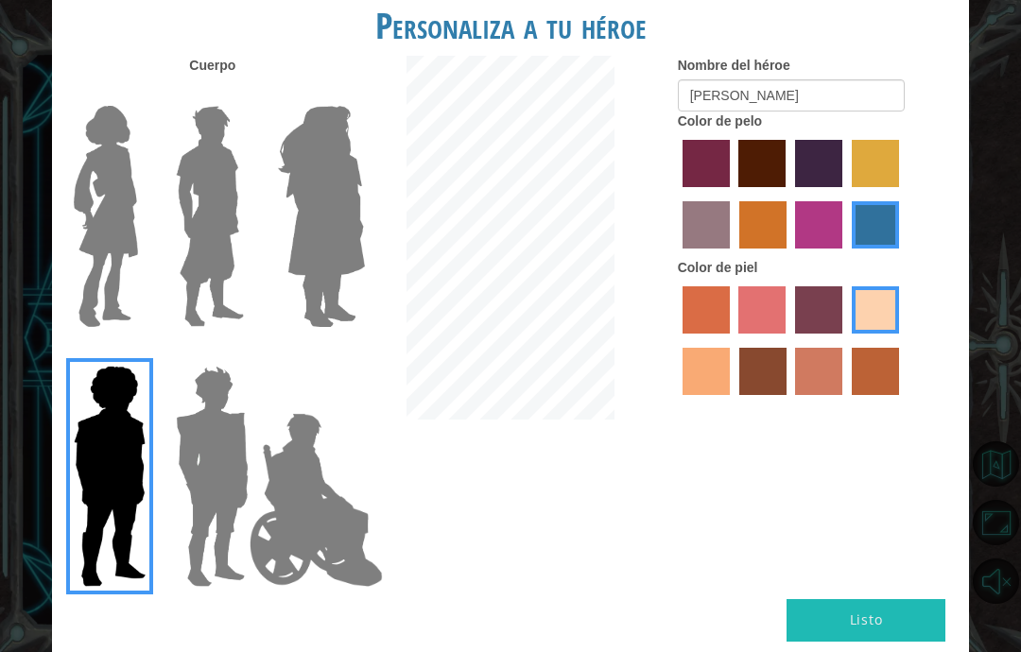
radio input "true"
click at [916, 611] on button "Listo" at bounding box center [865, 620] width 159 height 43
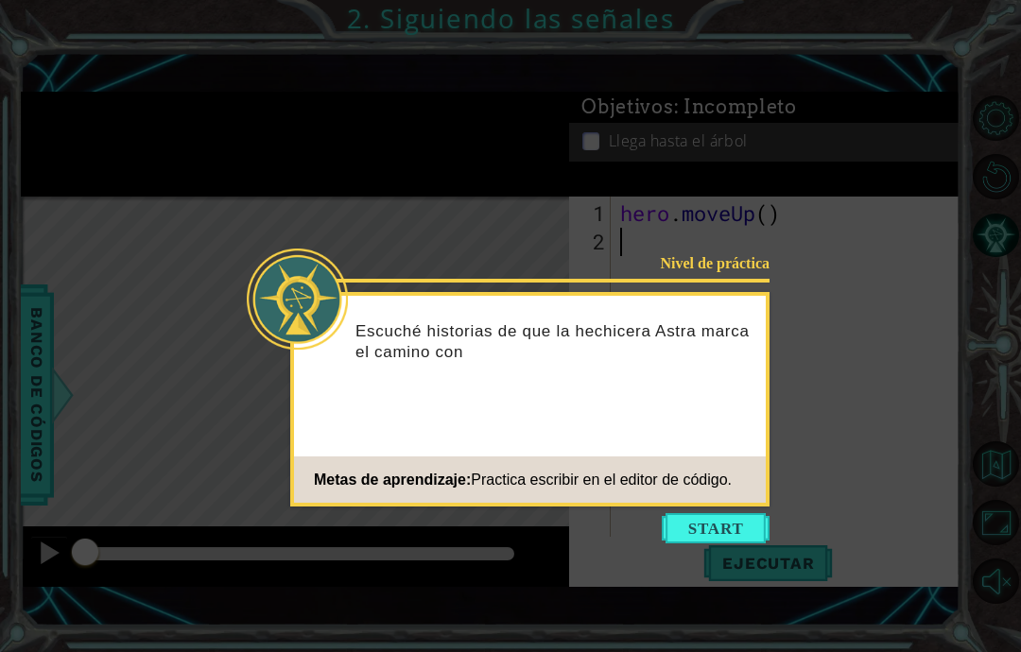
click at [742, 537] on button "Start" at bounding box center [716, 528] width 108 height 30
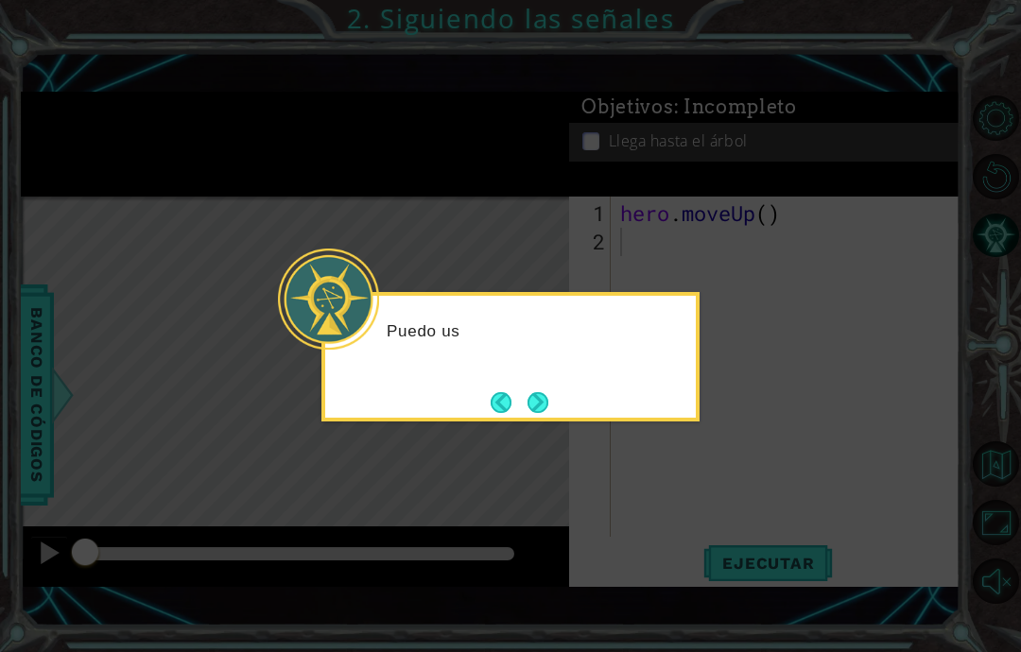
click at [798, 504] on icon at bounding box center [510, 326] width 1021 height 652
click at [560, 444] on icon at bounding box center [510, 326] width 1021 height 652
click at [549, 410] on button "Next" at bounding box center [538, 402] width 24 height 24
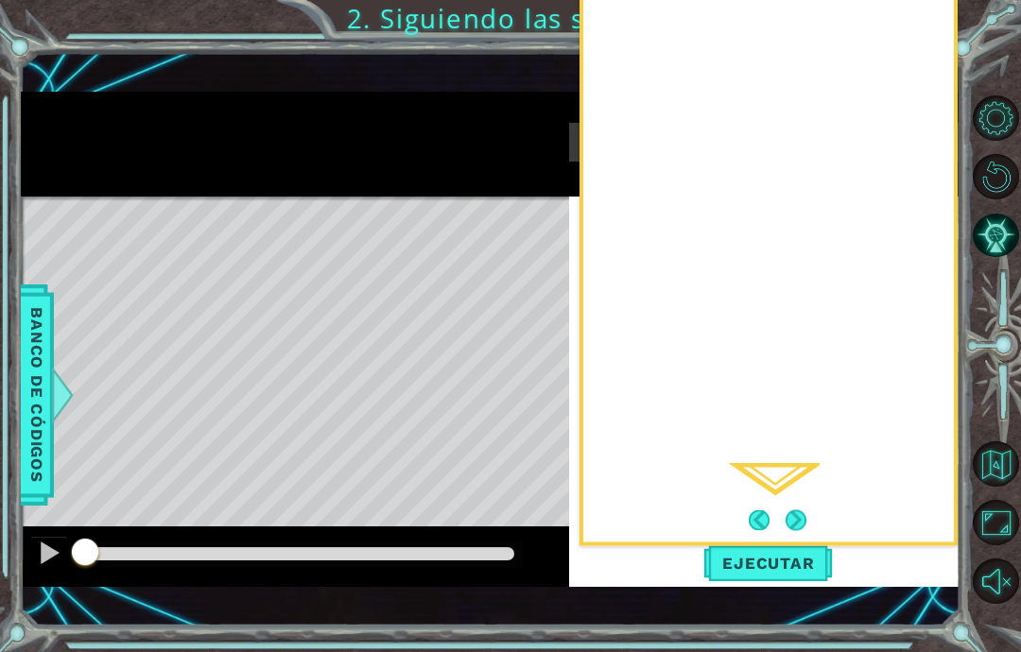
scroll to position [76, 0]
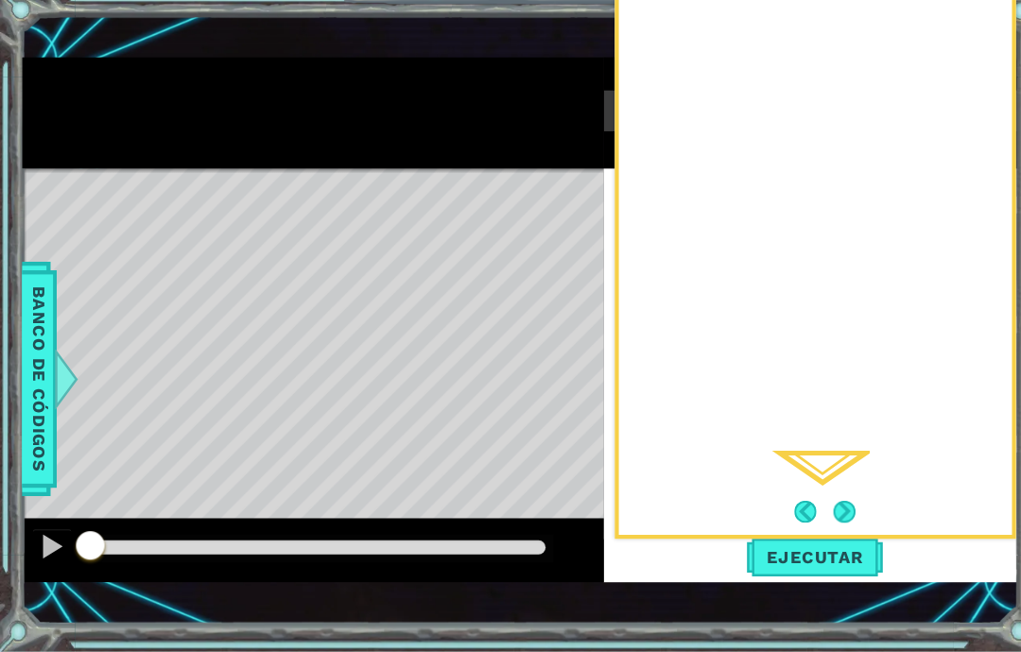
click at [798, 503] on button "Next" at bounding box center [796, 520] width 35 height 35
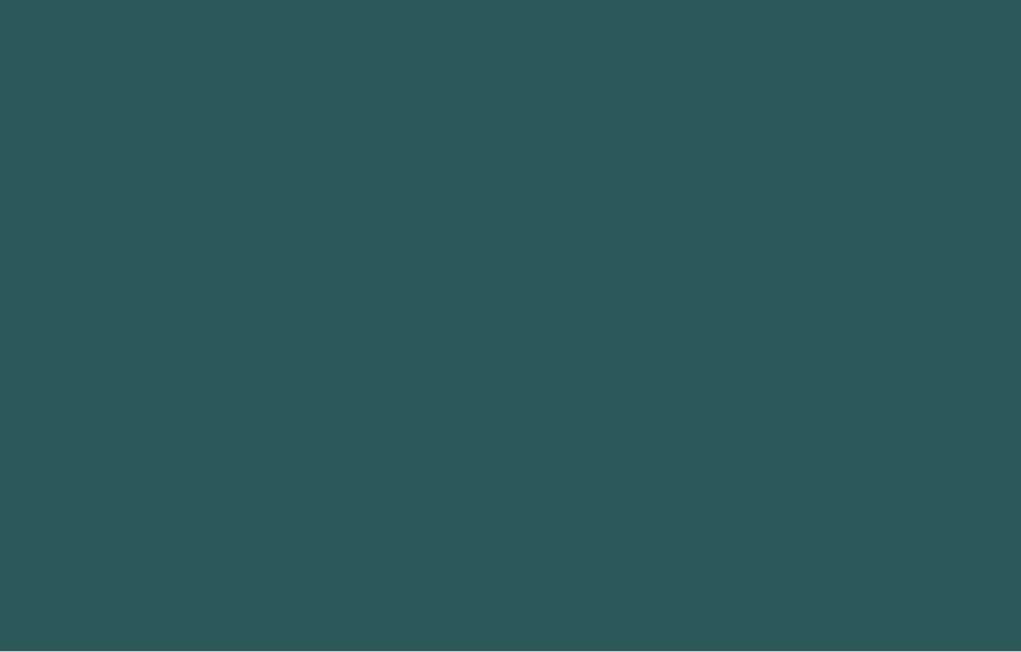
scroll to position [76, 0]
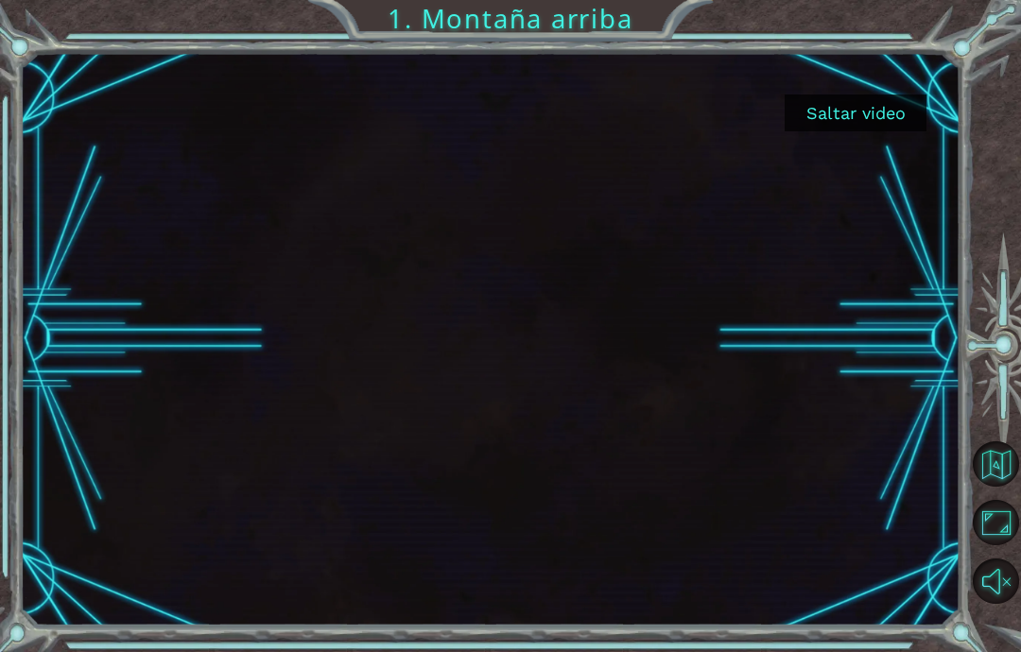
click at [895, 105] on button "Saltar video" at bounding box center [855, 113] width 142 height 37
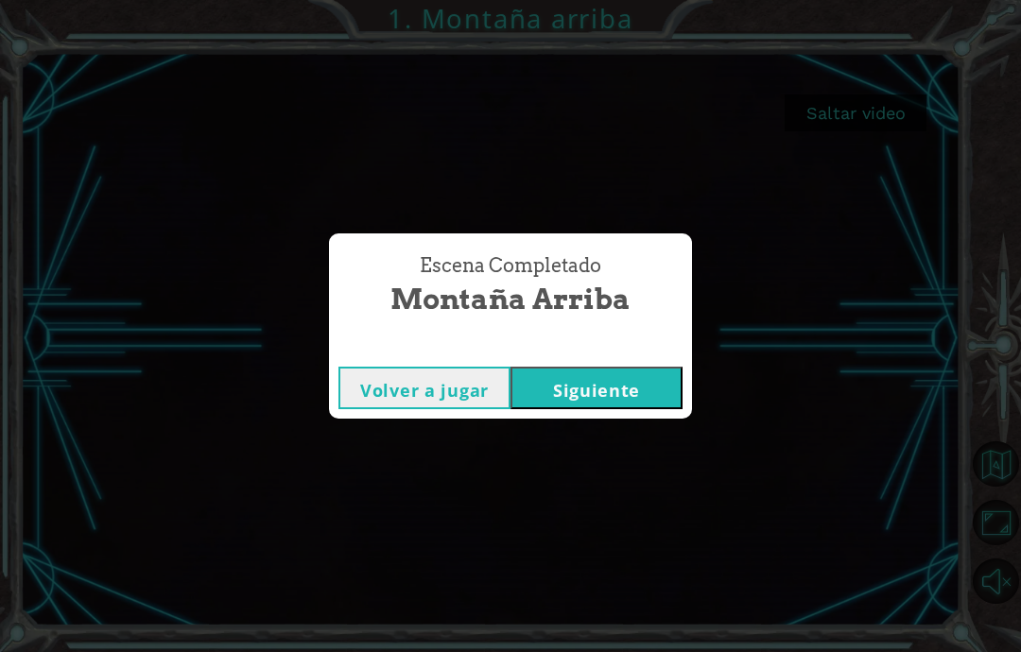
click at [631, 360] on div "Volver a jugar [GEOGRAPHIC_DATA]" at bounding box center [510, 387] width 363 height 61
click at [593, 406] on button "Siguiente" at bounding box center [596, 388] width 172 height 43
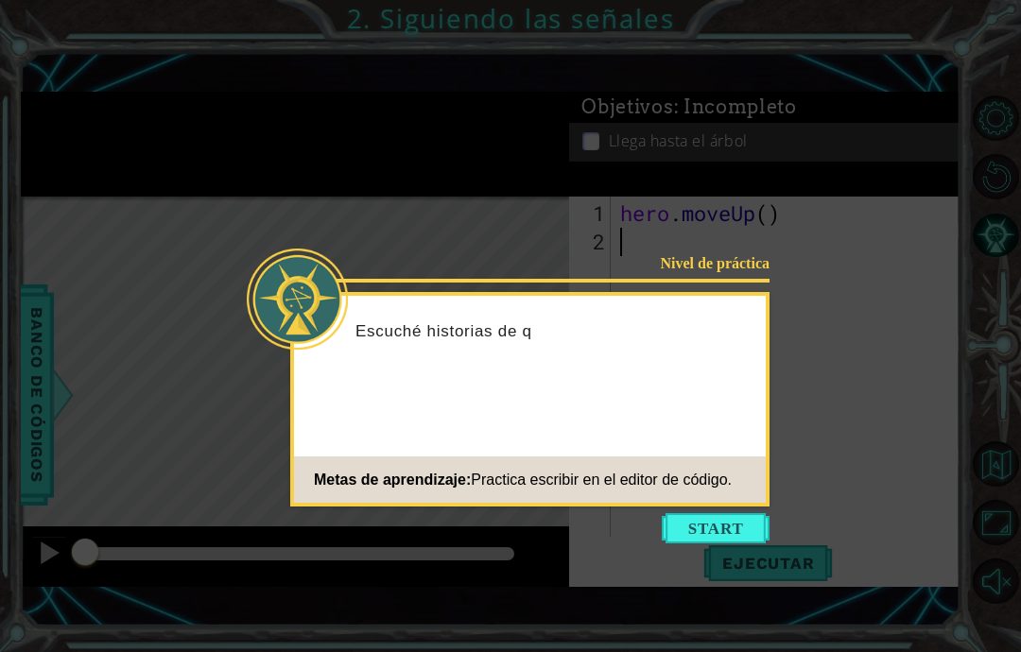
click at [697, 525] on button "Start" at bounding box center [716, 528] width 108 height 30
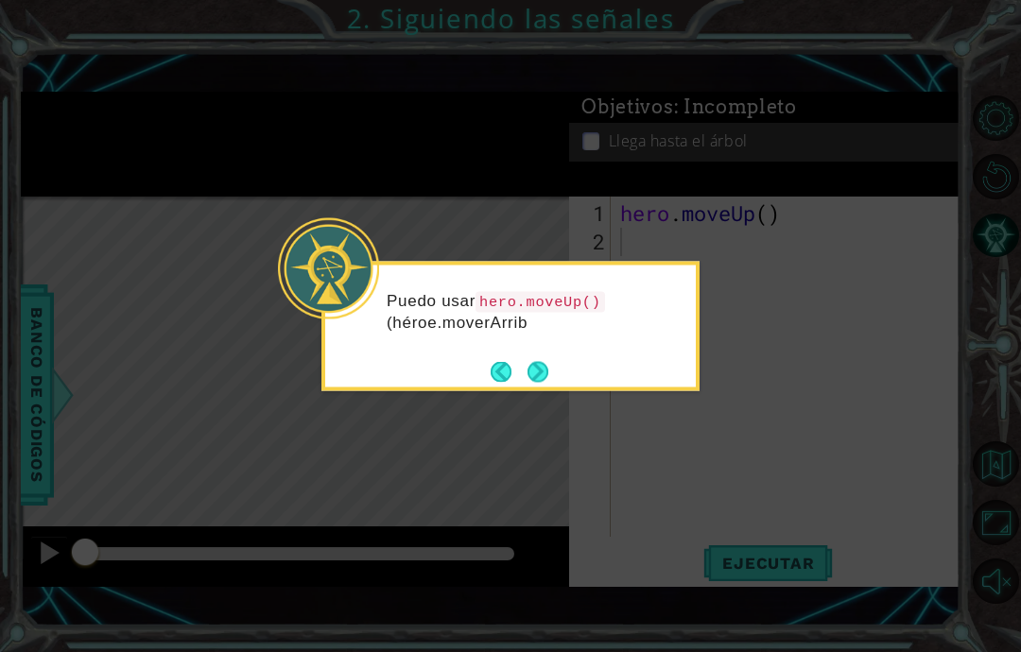
click at [520, 381] on button "Back" at bounding box center [509, 371] width 37 height 21
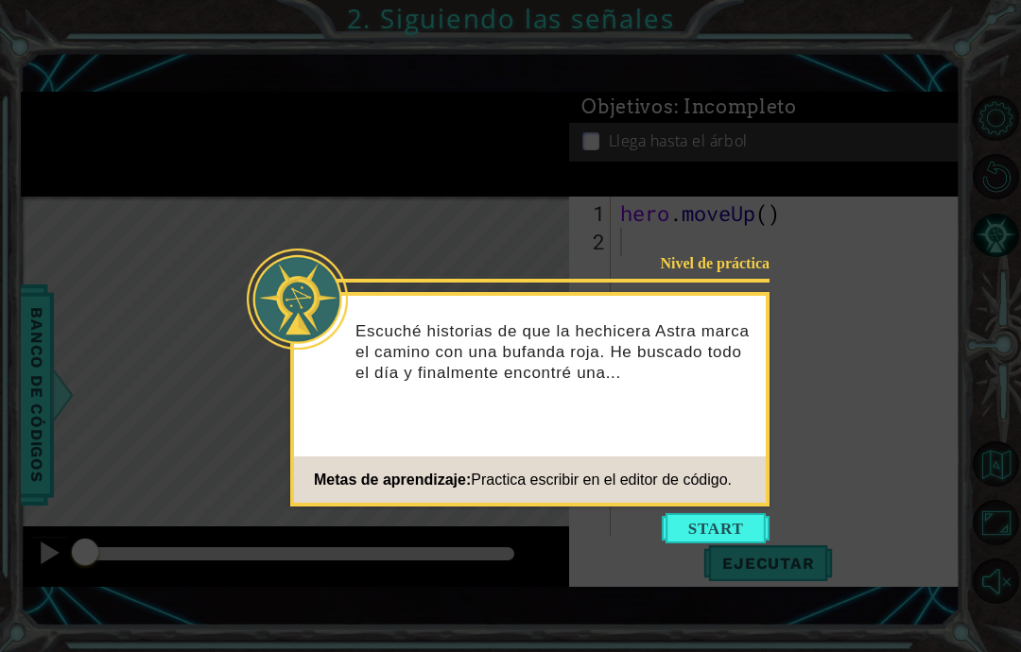
click at [747, 513] on button "Start" at bounding box center [716, 528] width 108 height 30
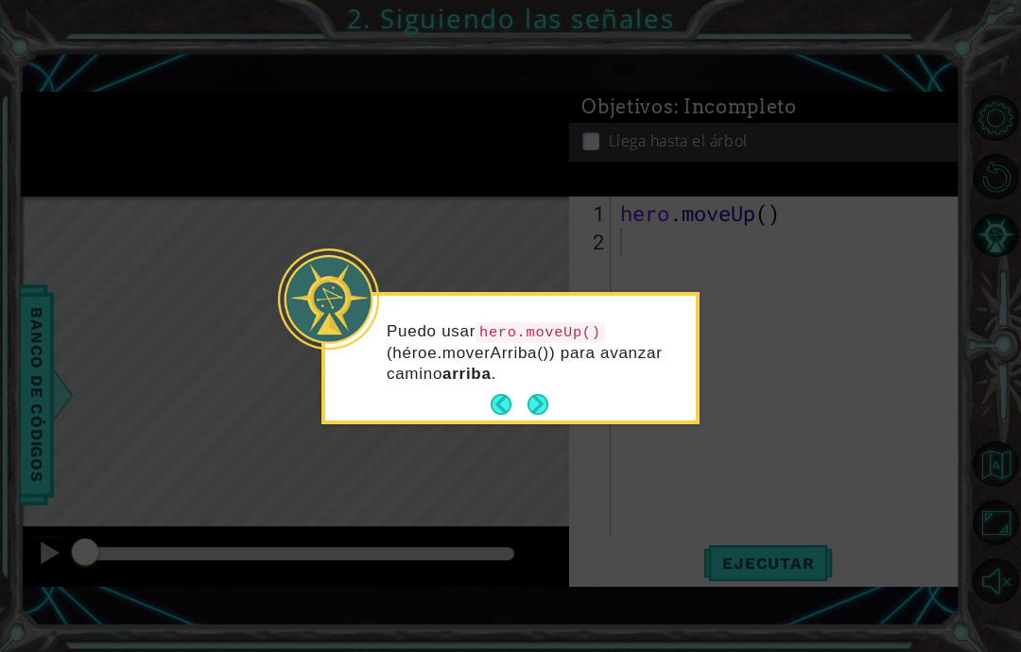
click at [694, 456] on icon at bounding box center [510, 326] width 1021 height 652
click at [722, 489] on icon at bounding box center [510, 326] width 1021 height 652
click at [554, 421] on button "Next" at bounding box center [538, 405] width 32 height 32
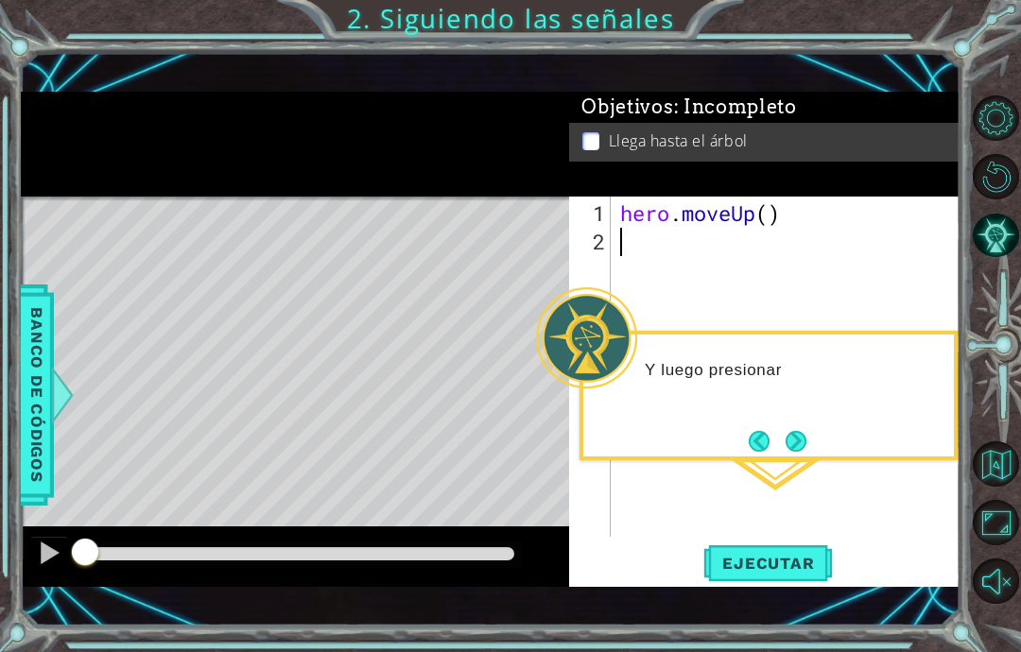
click at [779, 461] on div "hero . moveUp ( )" at bounding box center [790, 397] width 349 height 397
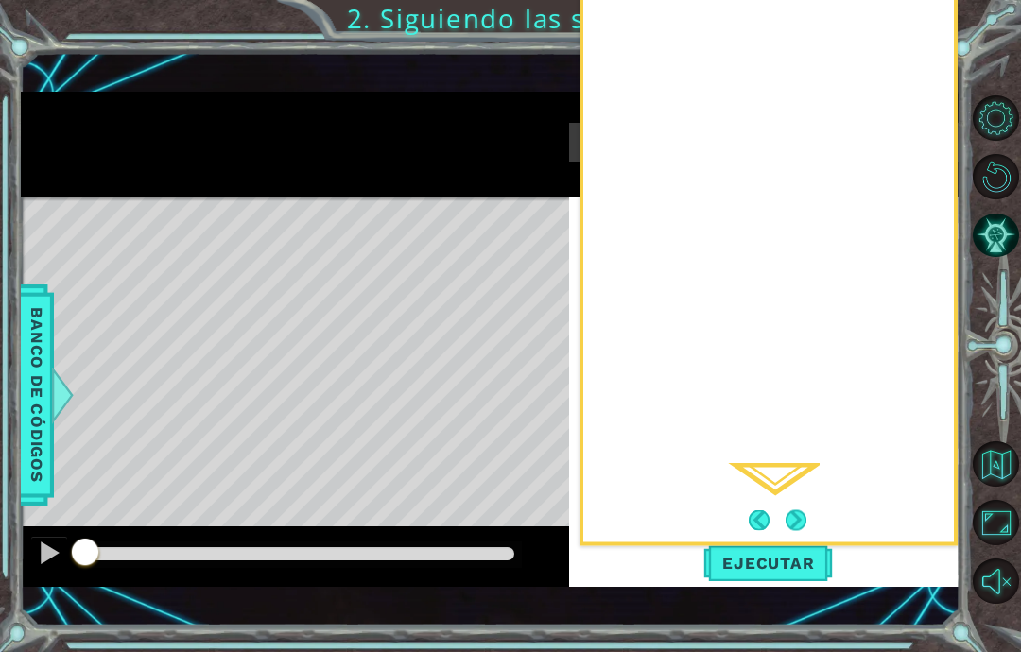
click at [419, 107] on div at bounding box center [295, 145] width 549 height 106
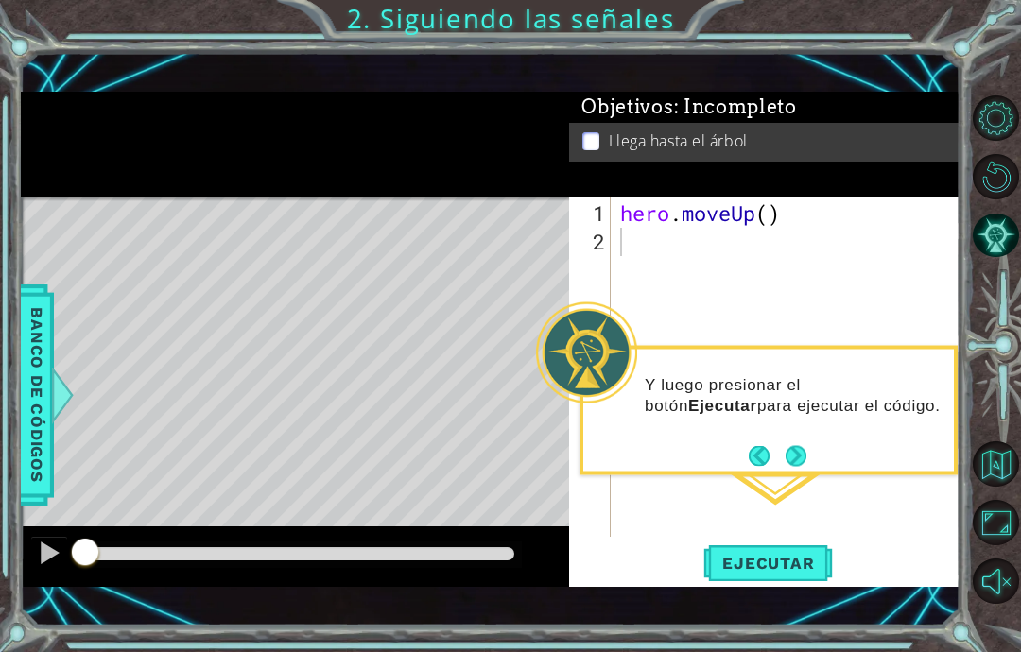
click at [801, 439] on button "Next" at bounding box center [795, 456] width 35 height 35
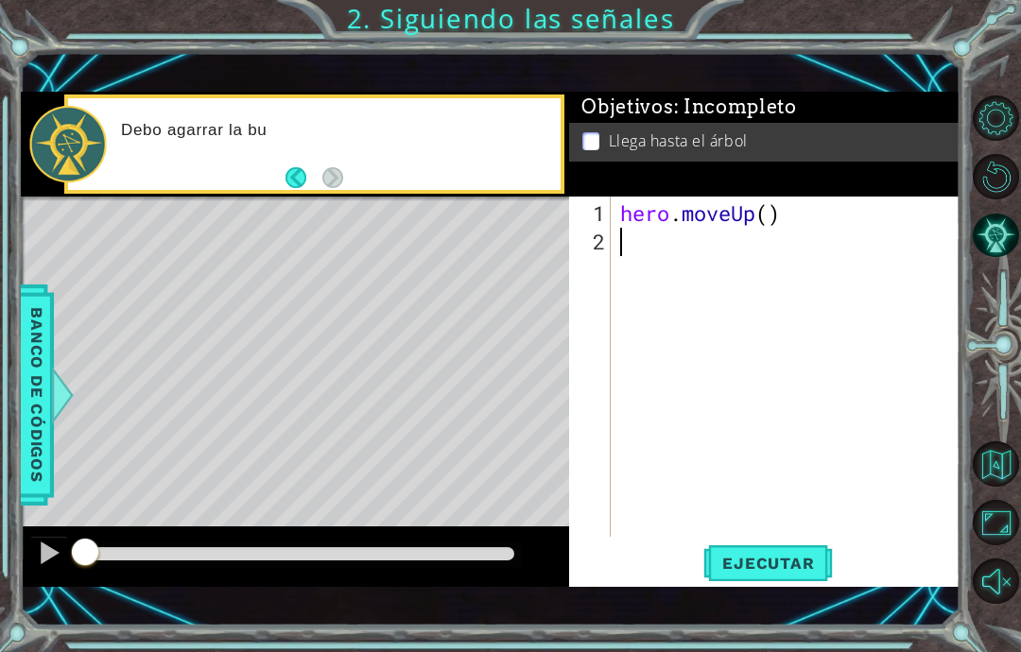
click at [288, 185] on button "Back" at bounding box center [303, 177] width 37 height 21
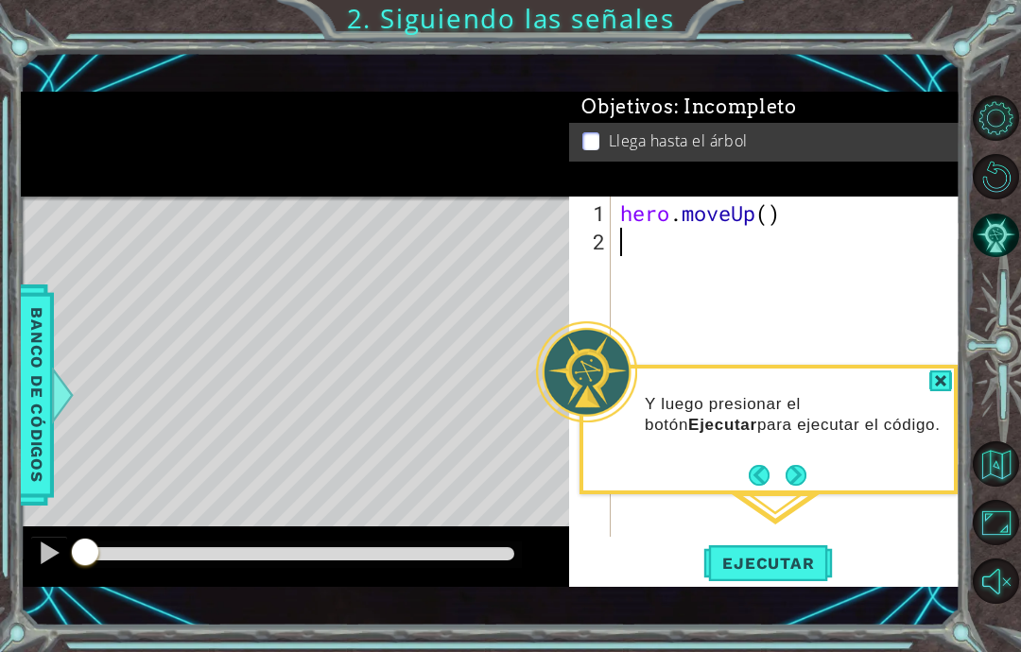
click at [769, 465] on button "Back" at bounding box center [767, 475] width 37 height 21
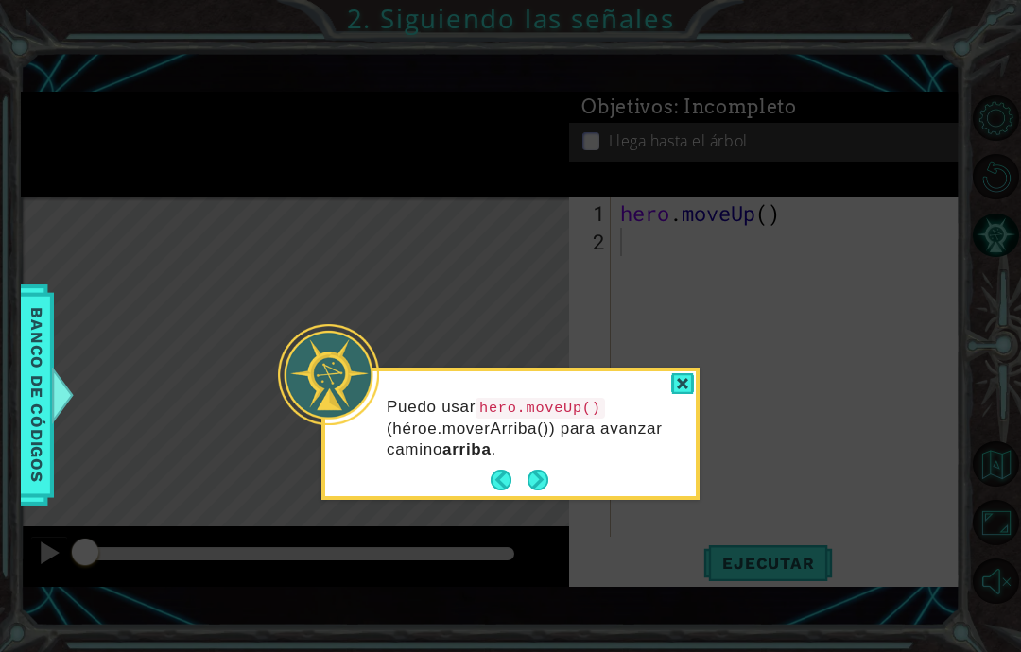
click at [543, 463] on button "Next" at bounding box center [538, 480] width 34 height 34
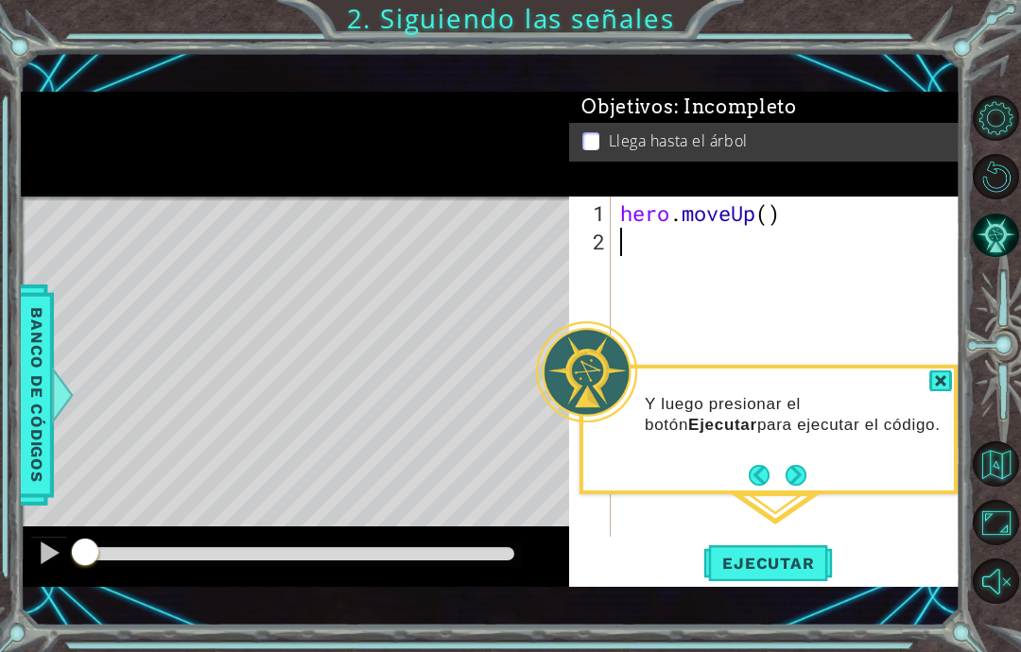
click at [782, 459] on button "Next" at bounding box center [796, 475] width 32 height 32
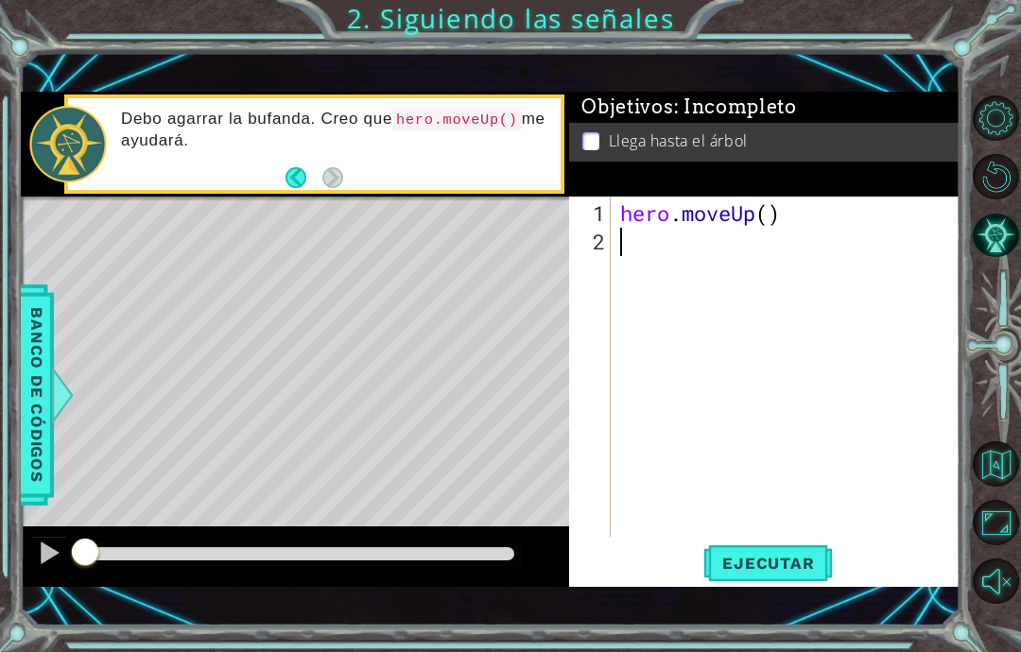
click at [298, 178] on button "Back" at bounding box center [303, 177] width 37 height 21
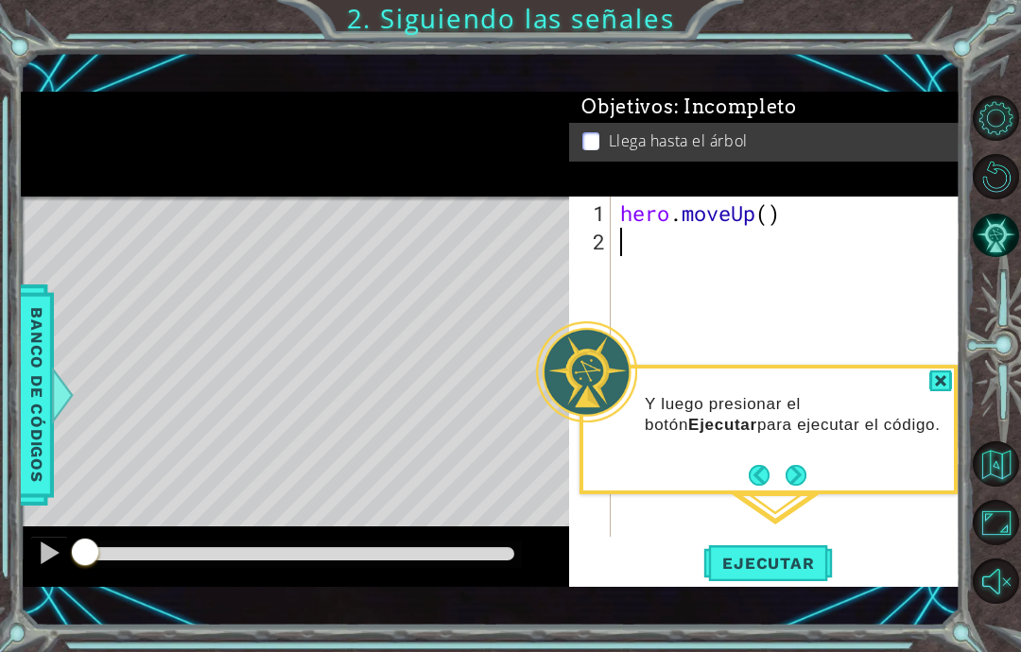
click at [939, 371] on div at bounding box center [940, 382] width 23 height 22
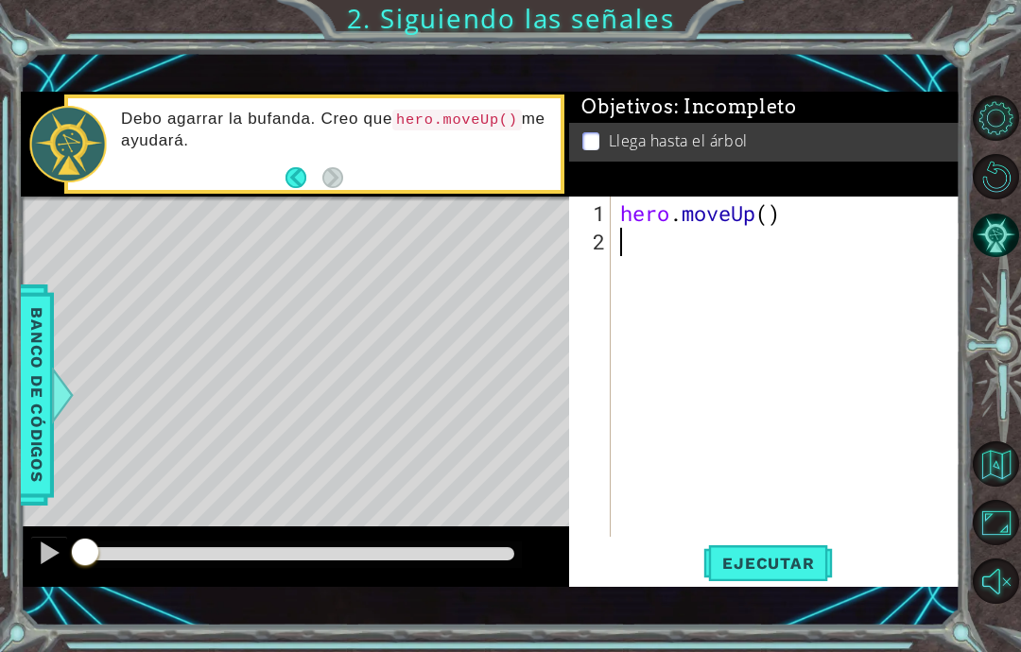
click at [289, 183] on button "Back" at bounding box center [303, 177] width 37 height 21
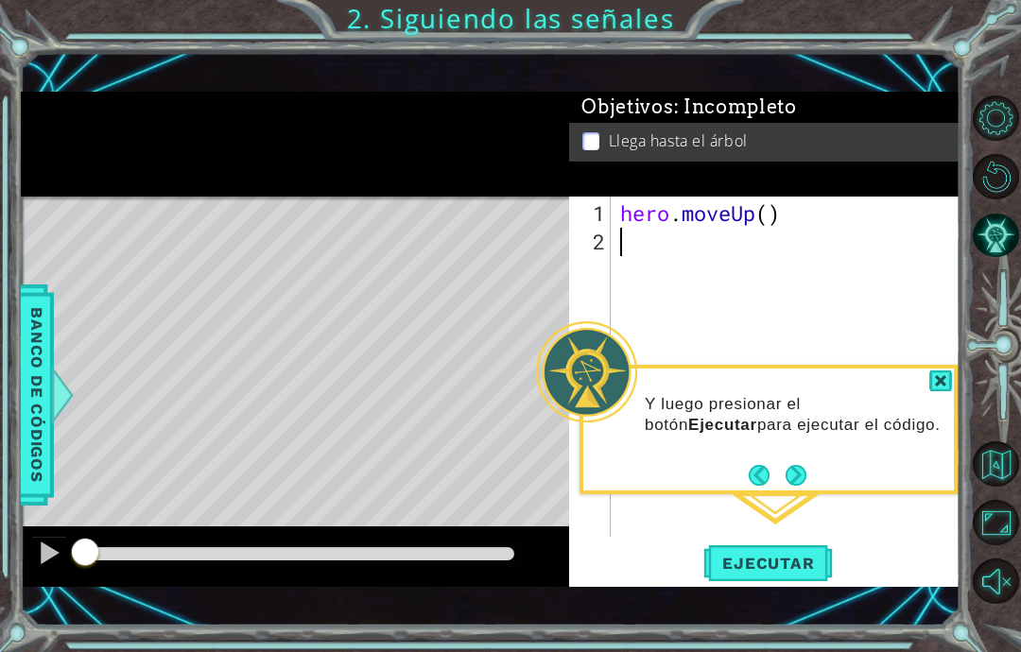
click at [958, 314] on div "abcde fg 1 2 hero . moveUp ( ) הההההההההההההההההההההההההההההההההההההההההההההההה…" at bounding box center [764, 392] width 390 height 390
click at [930, 371] on div at bounding box center [940, 382] width 23 height 22
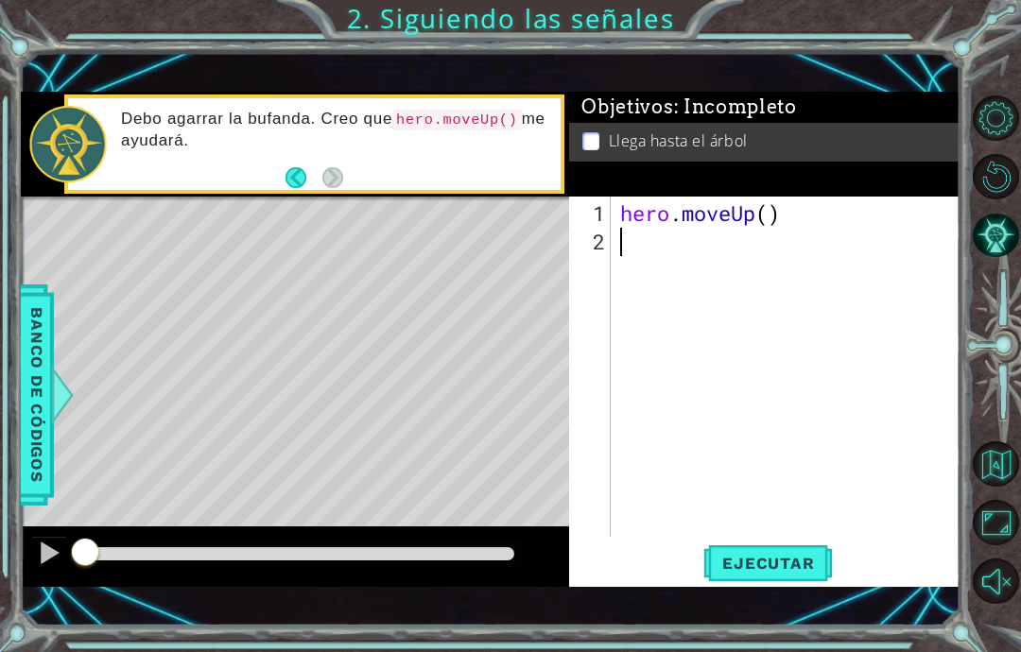
click at [511, 61] on div "1 ההההההההההההההההההההההההההההההההההההההההההההההההההההההההההההההההההההההההההההה…" at bounding box center [490, 339] width 939 height 574
click at [650, 245] on div "hero . moveUp ( )" at bounding box center [790, 397] width 349 height 397
click at [959, 76] on div "1 ההההההההההההההההההההההההההההההההההההההההההההההההההההההההההההההההההההההההההההה…" at bounding box center [490, 339] width 939 height 574
click at [769, 227] on div "hero . moveUp ( )" at bounding box center [790, 397] width 349 height 397
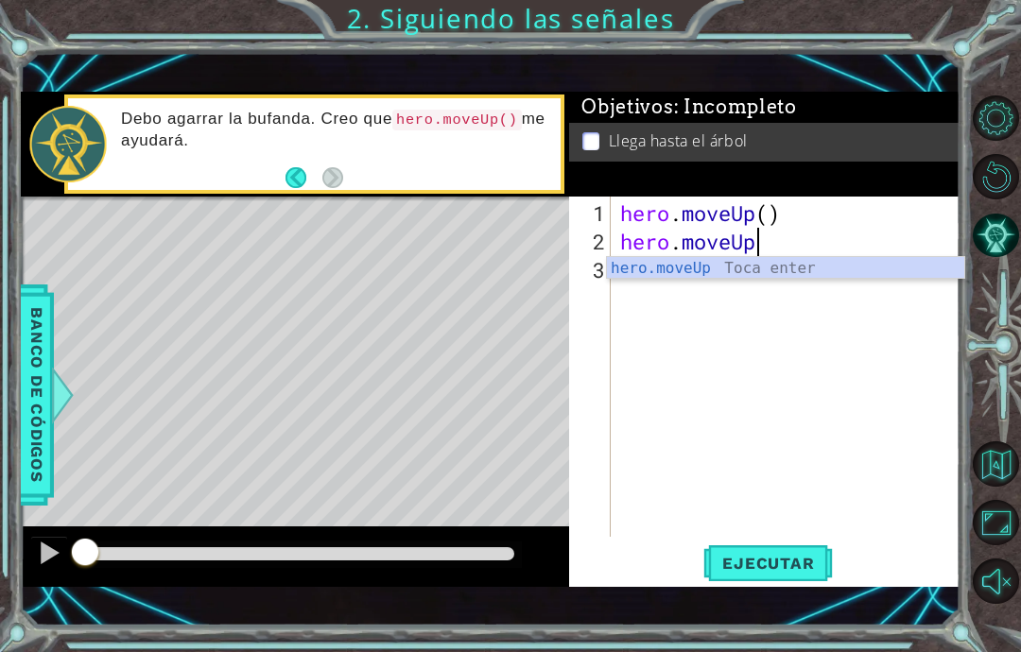
scroll to position [32, 109]
type textarea "abcde fg"
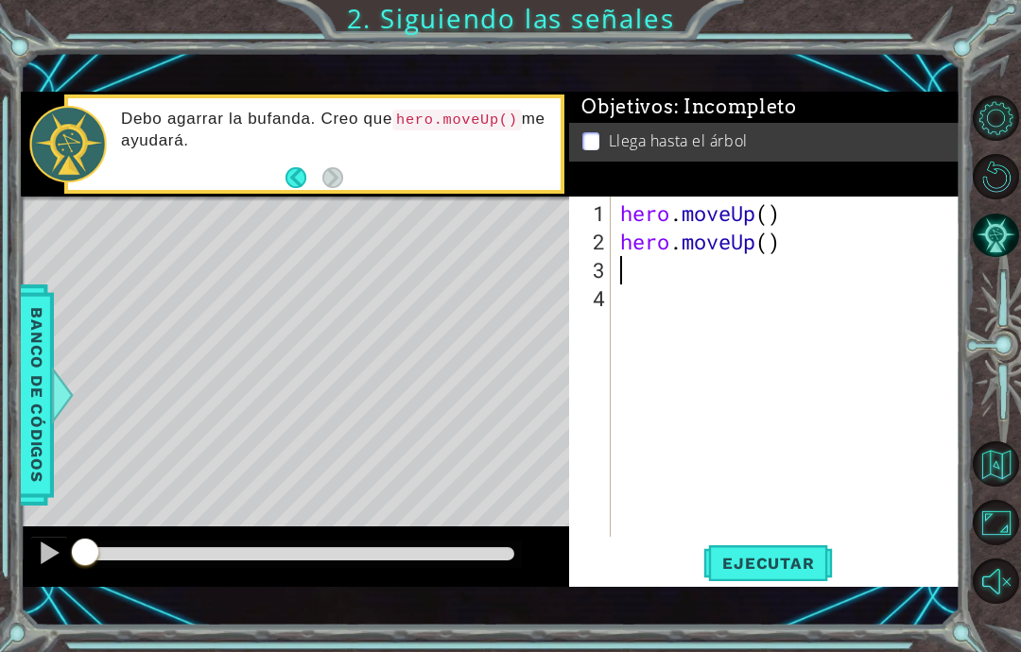
click at [819, 156] on div "Llega hasta el árbol" at bounding box center [764, 142] width 390 height 39
click at [758, 568] on span "Ejecutar" at bounding box center [767, 563] width 129 height 19
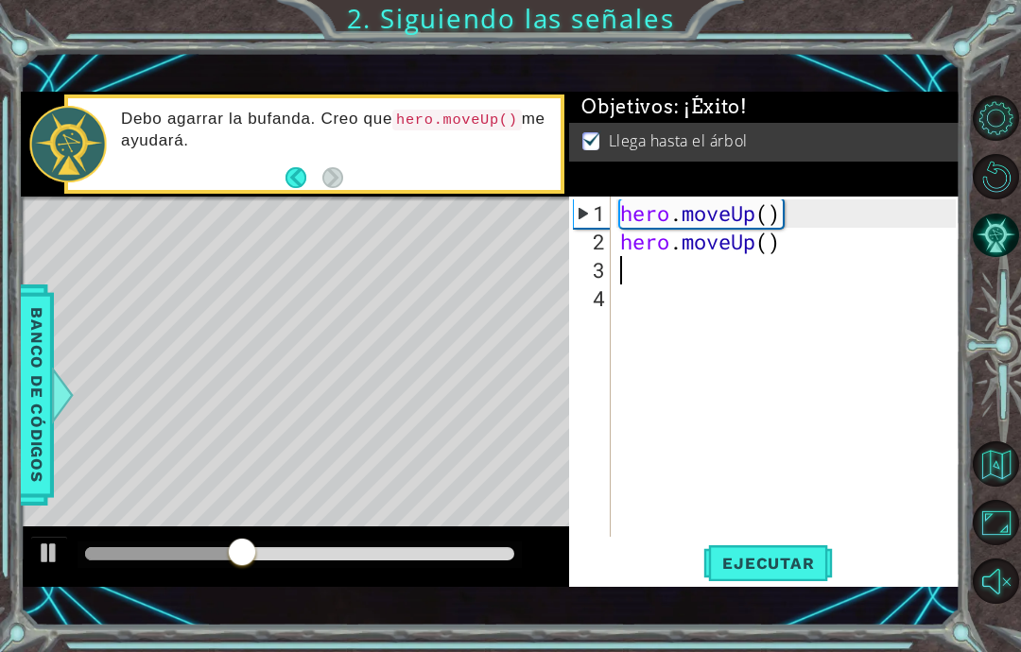
click at [954, 59] on div "1 ההההההההההההההההההההההההההההההההההההההההההההההההההההההההההההההההההההההההההההה…" at bounding box center [490, 339] width 939 height 574
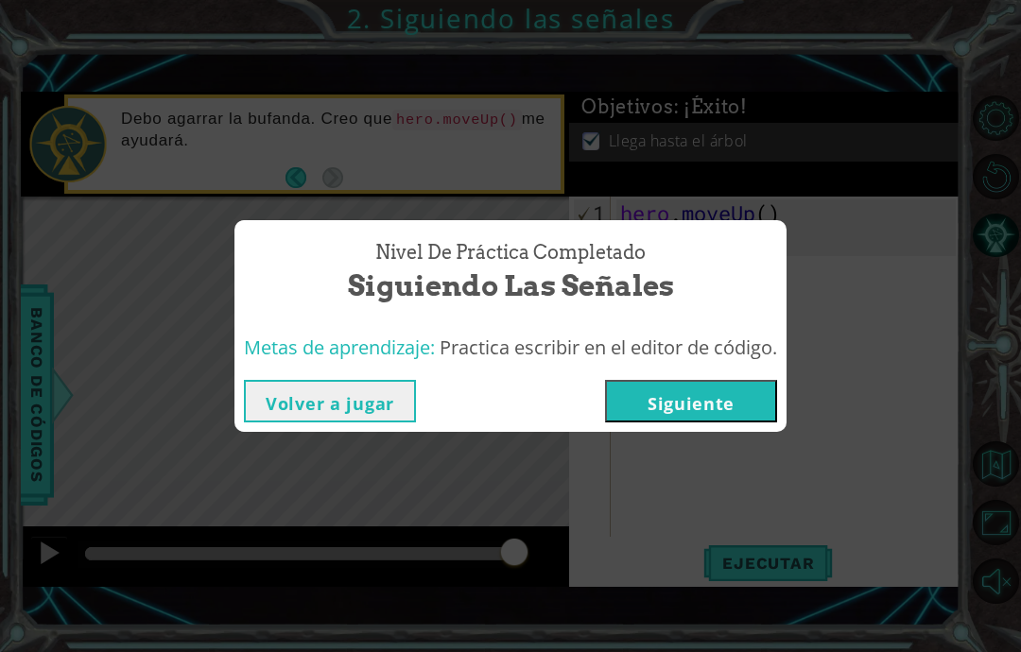
click at [723, 421] on button "Siguiente" at bounding box center [691, 401] width 172 height 43
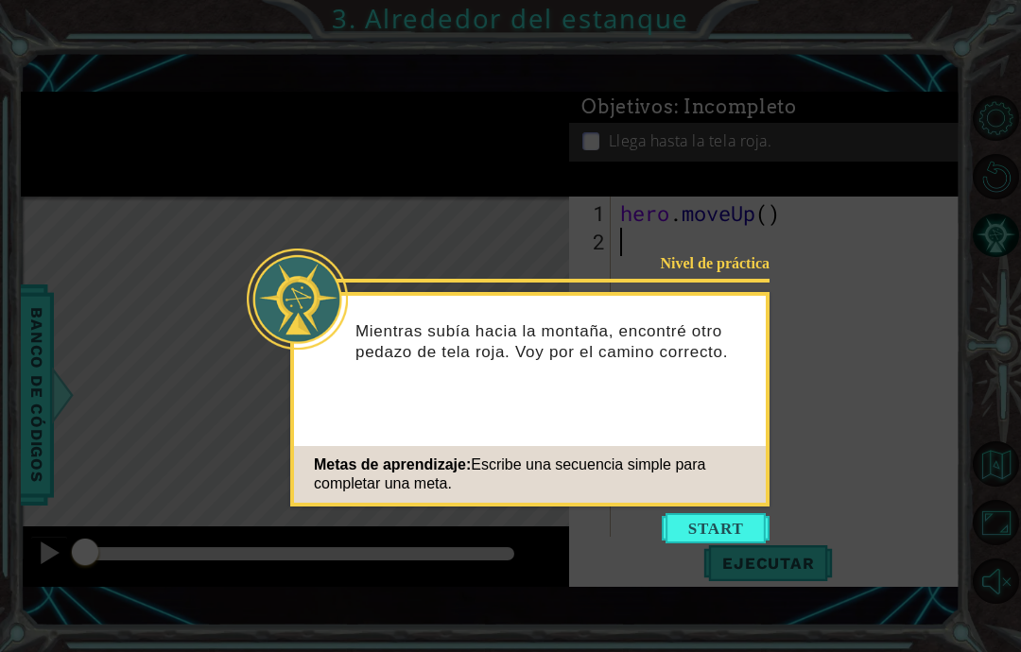
click at [742, 526] on button "Start" at bounding box center [716, 528] width 108 height 30
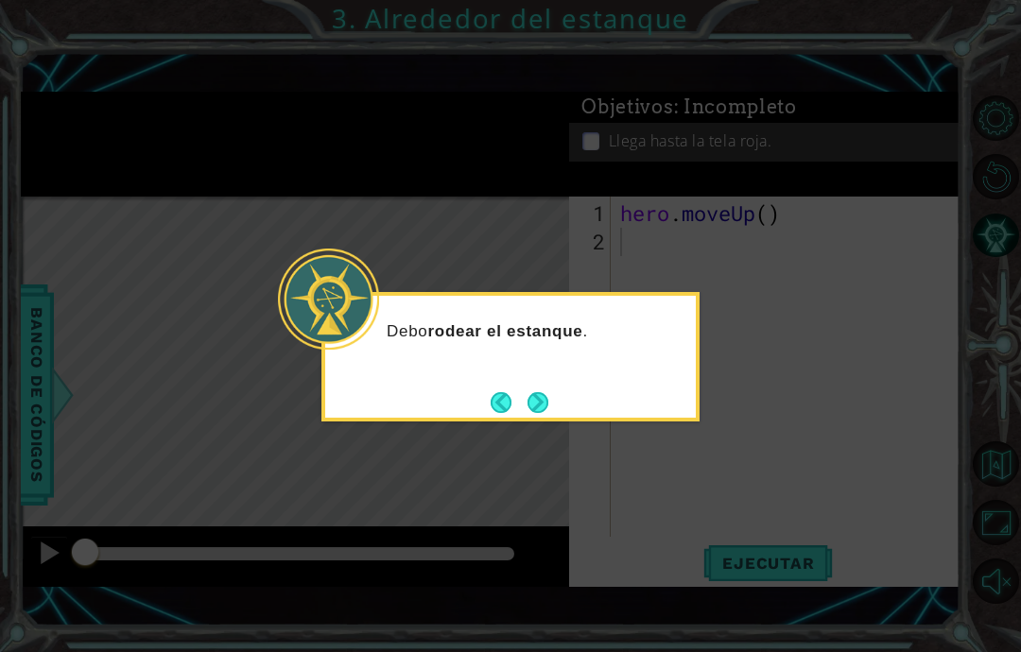
click at [531, 403] on button "Next" at bounding box center [538, 402] width 26 height 26
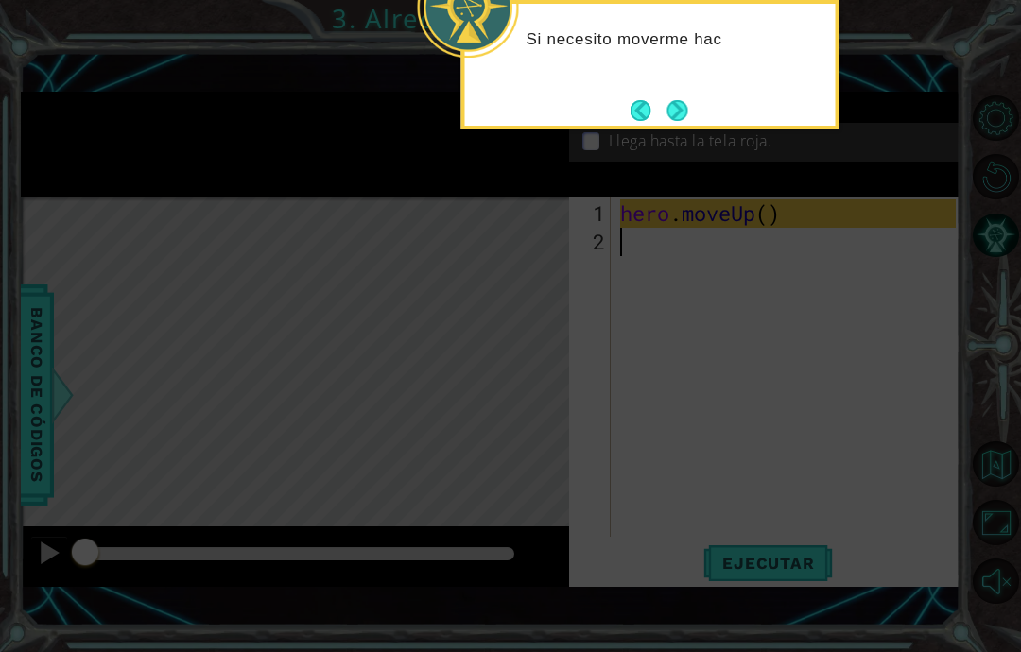
click at [665, 118] on button "Next" at bounding box center [677, 109] width 29 height 29
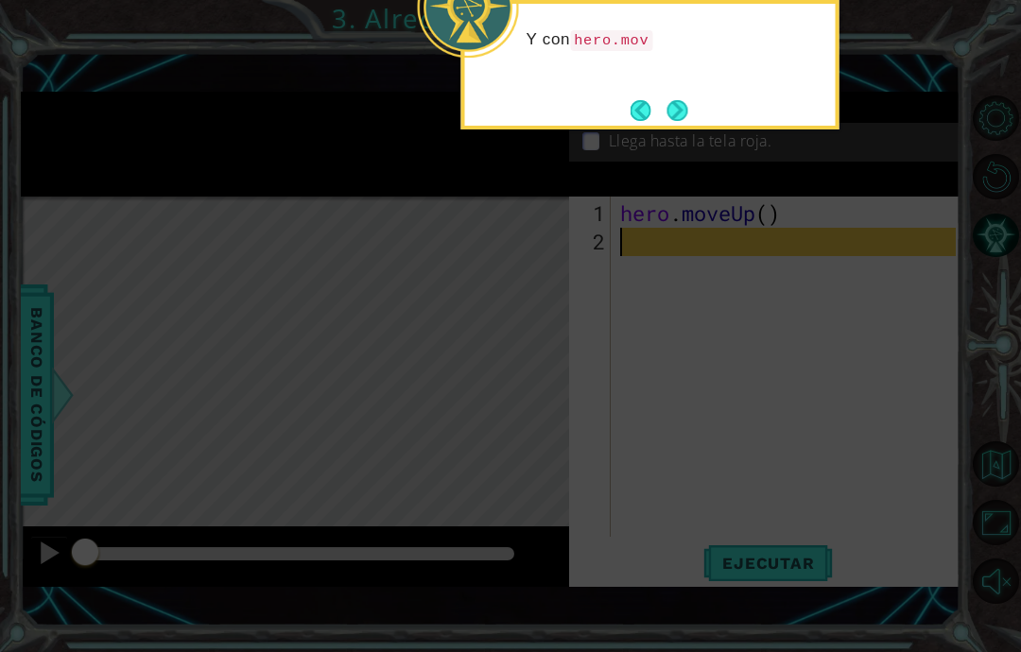
click at [664, 121] on button "Next" at bounding box center [678, 111] width 34 height 34
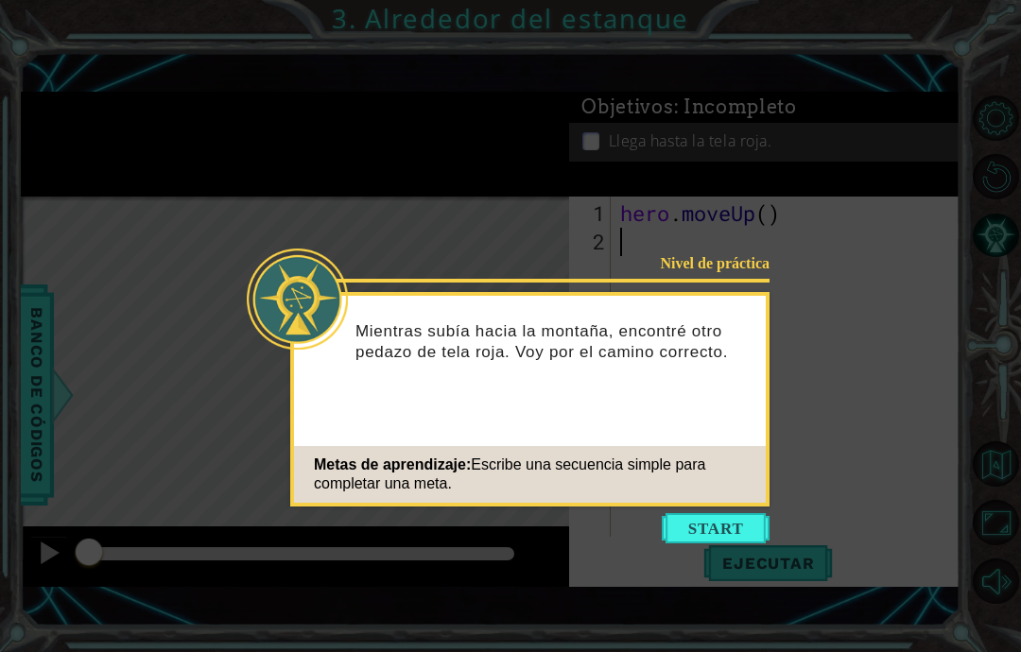
click at [736, 529] on button "Start" at bounding box center [716, 528] width 108 height 30
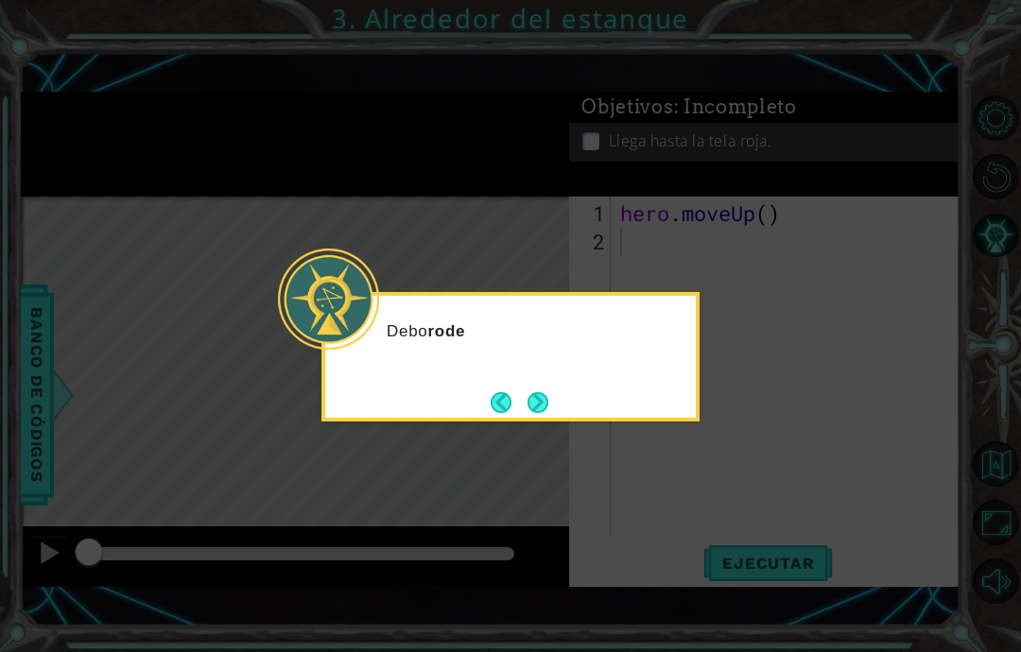
click at [687, 477] on icon at bounding box center [510, 326] width 1021 height 652
click at [527, 398] on button "Next" at bounding box center [537, 402] width 21 height 21
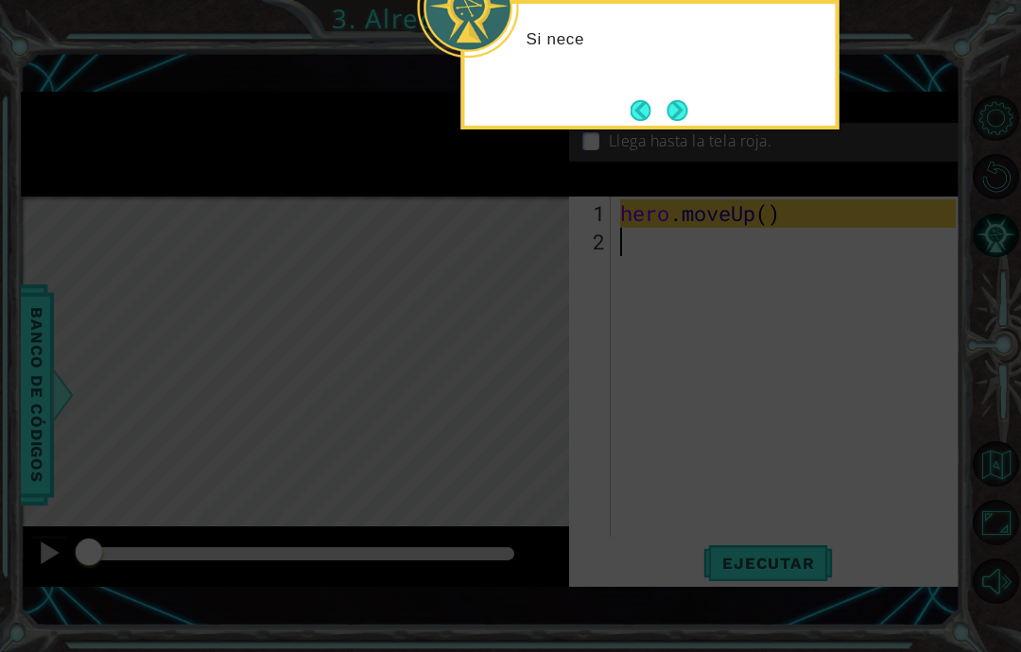
click at [617, 365] on icon at bounding box center [510, 152] width 1021 height 999
click at [668, 111] on button "Next" at bounding box center [676, 110] width 21 height 21
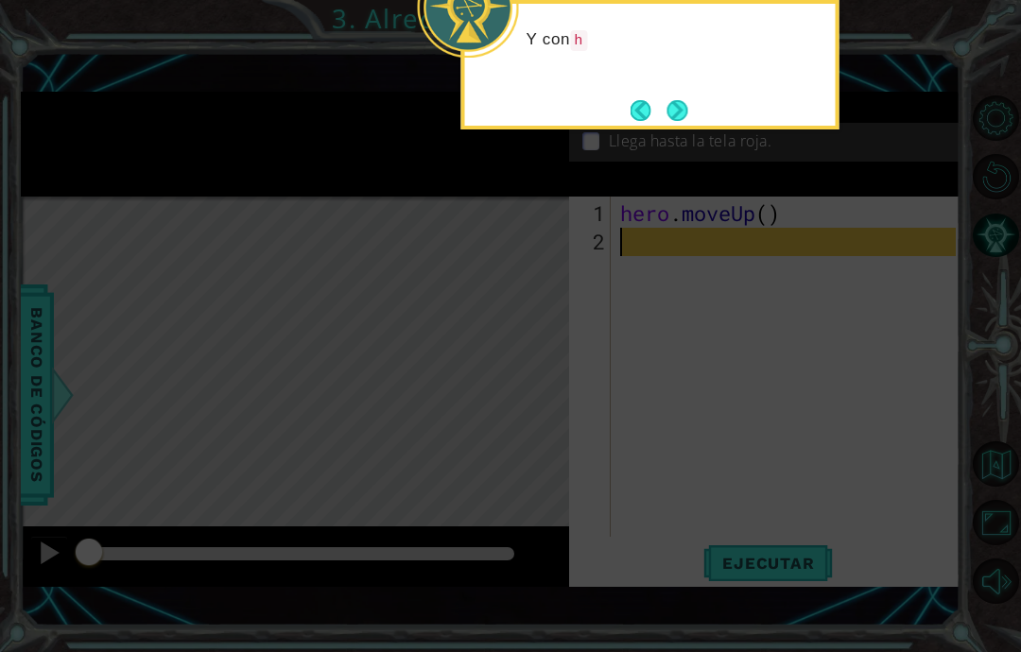
click at [674, 121] on button "Next" at bounding box center [676, 110] width 21 height 21
